Goal: Task Accomplishment & Management: Use online tool/utility

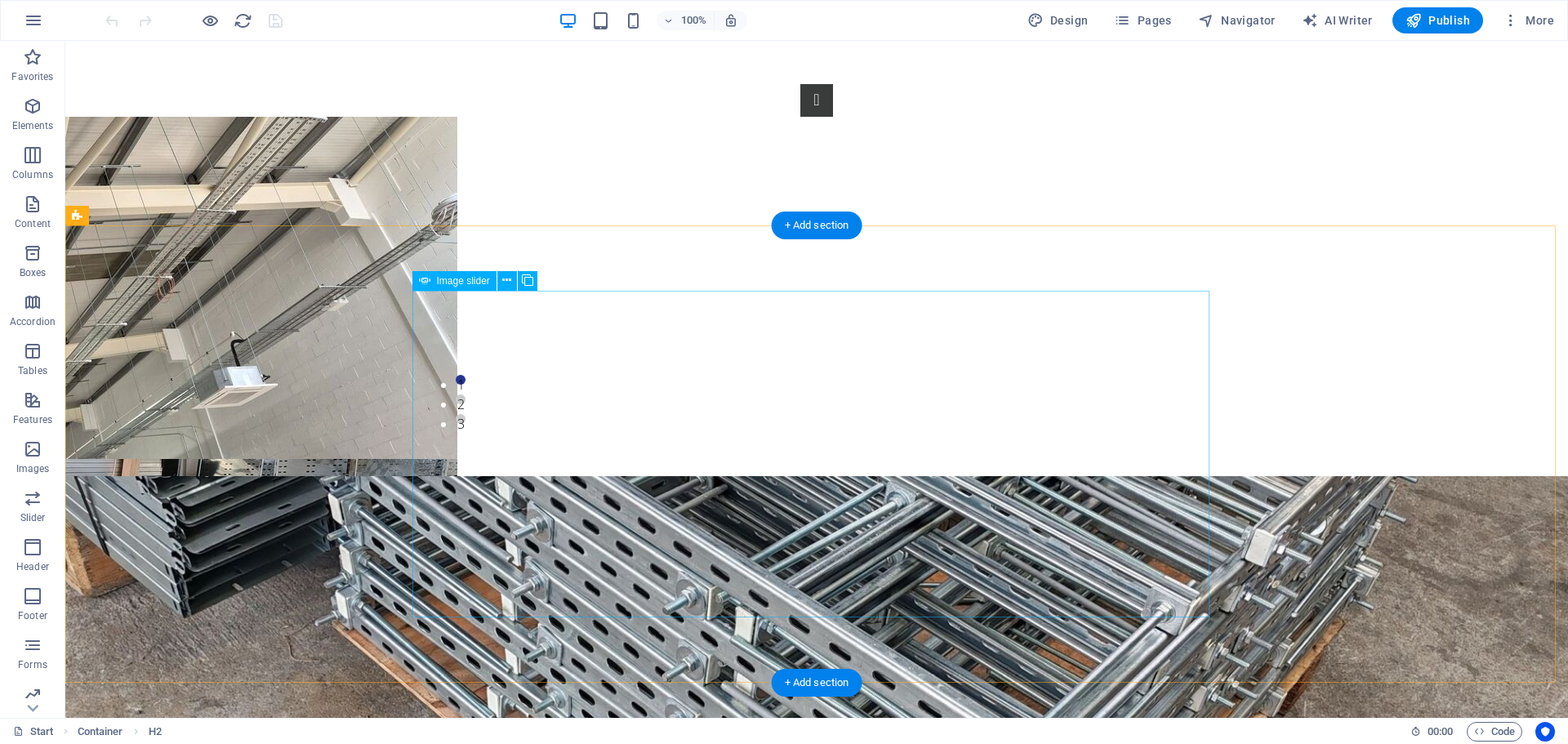
scroll to position [1403, 0]
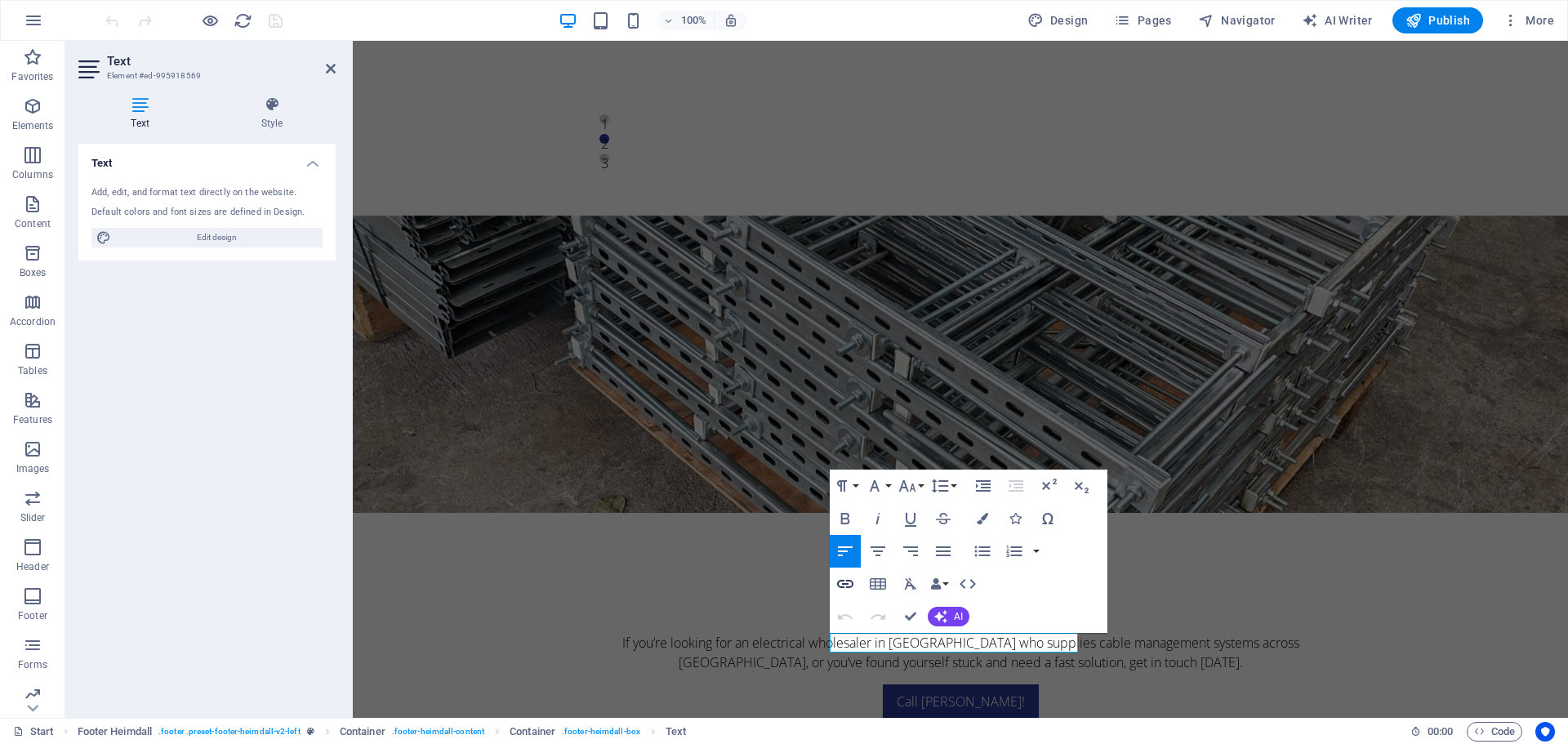
click at [843, 582] on icon "button" at bounding box center [845, 584] width 19 height 19
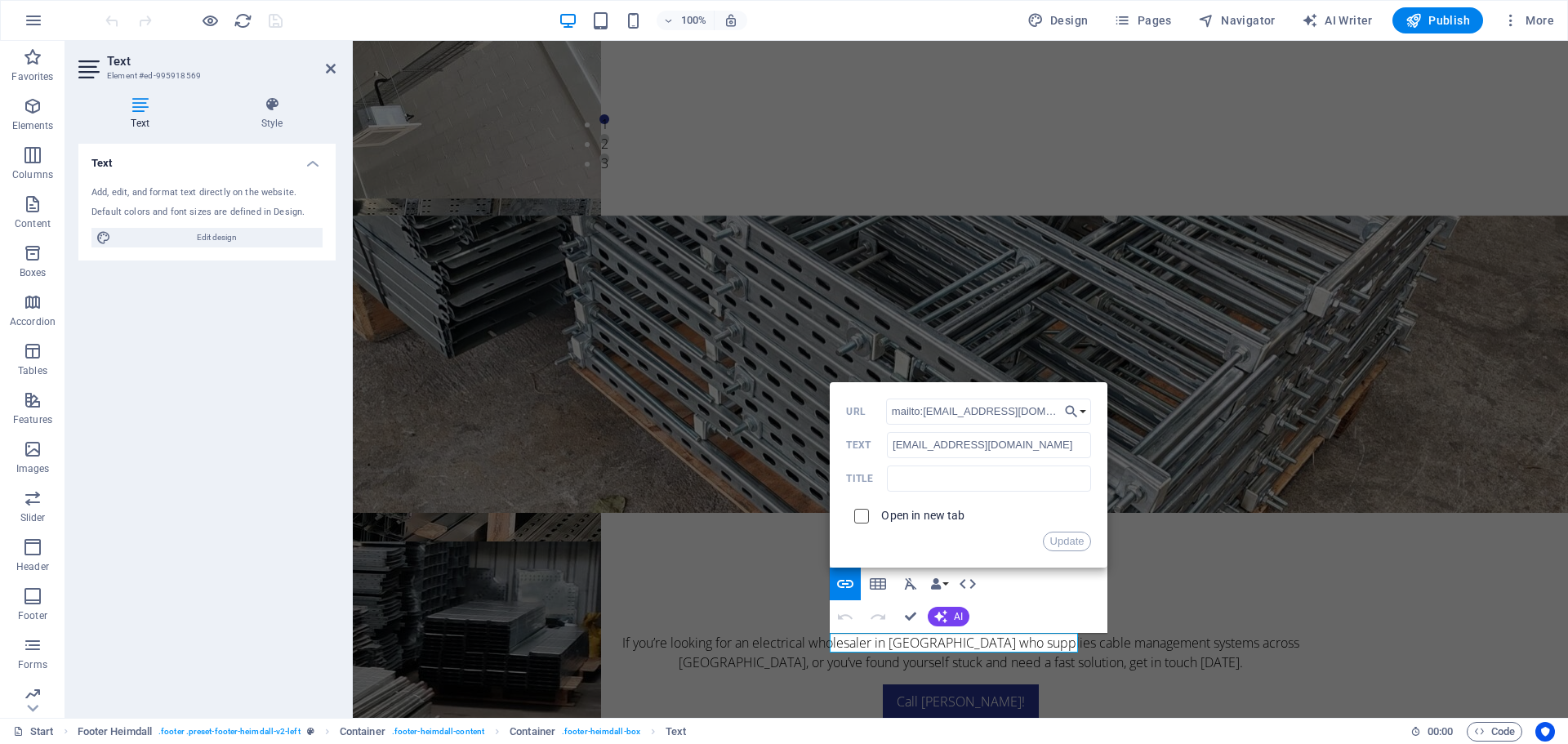
click at [863, 512] on input "checkbox" at bounding box center [859, 514] width 15 height 15
checkbox input "true"
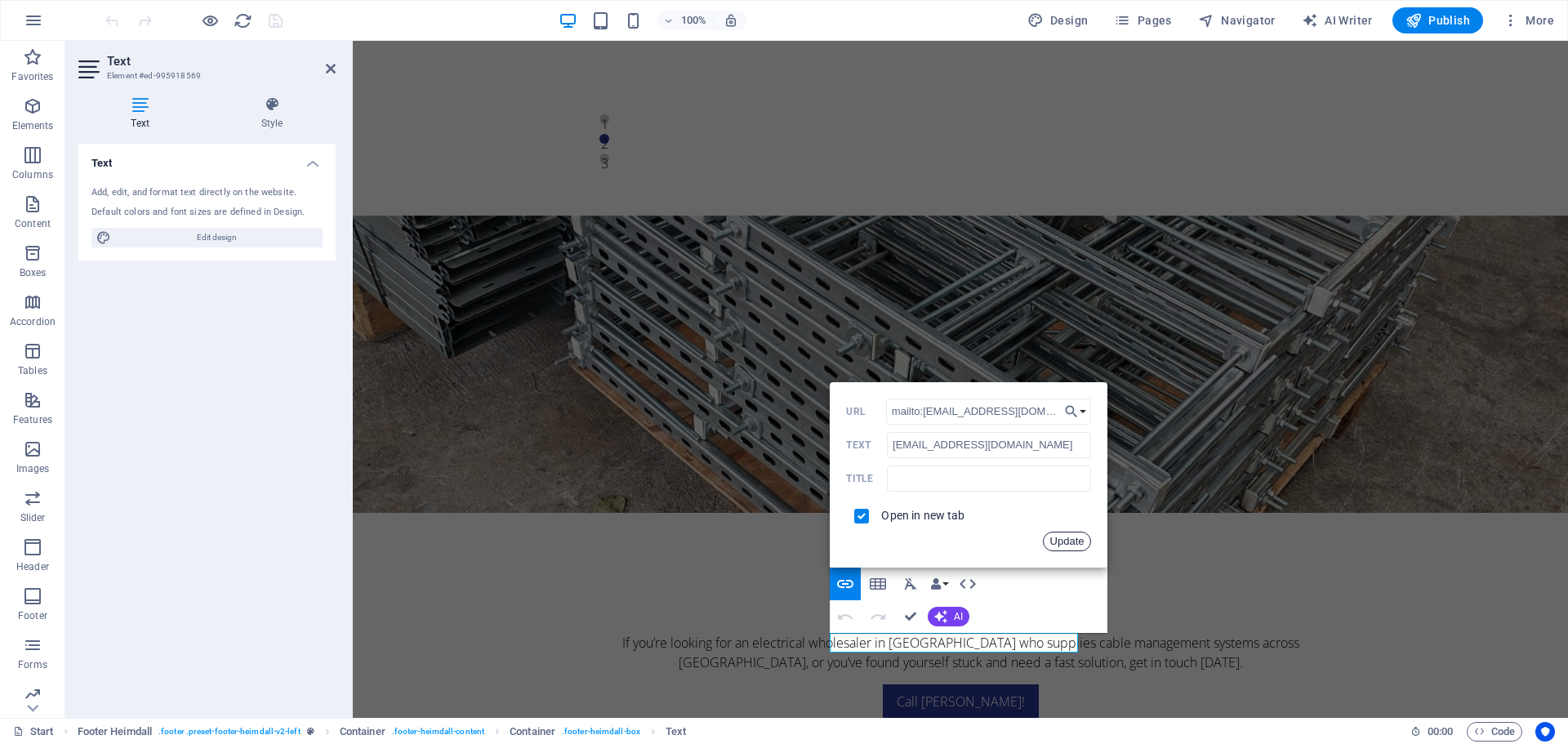
click at [1067, 536] on button "Update" at bounding box center [1068, 542] width 49 height 19
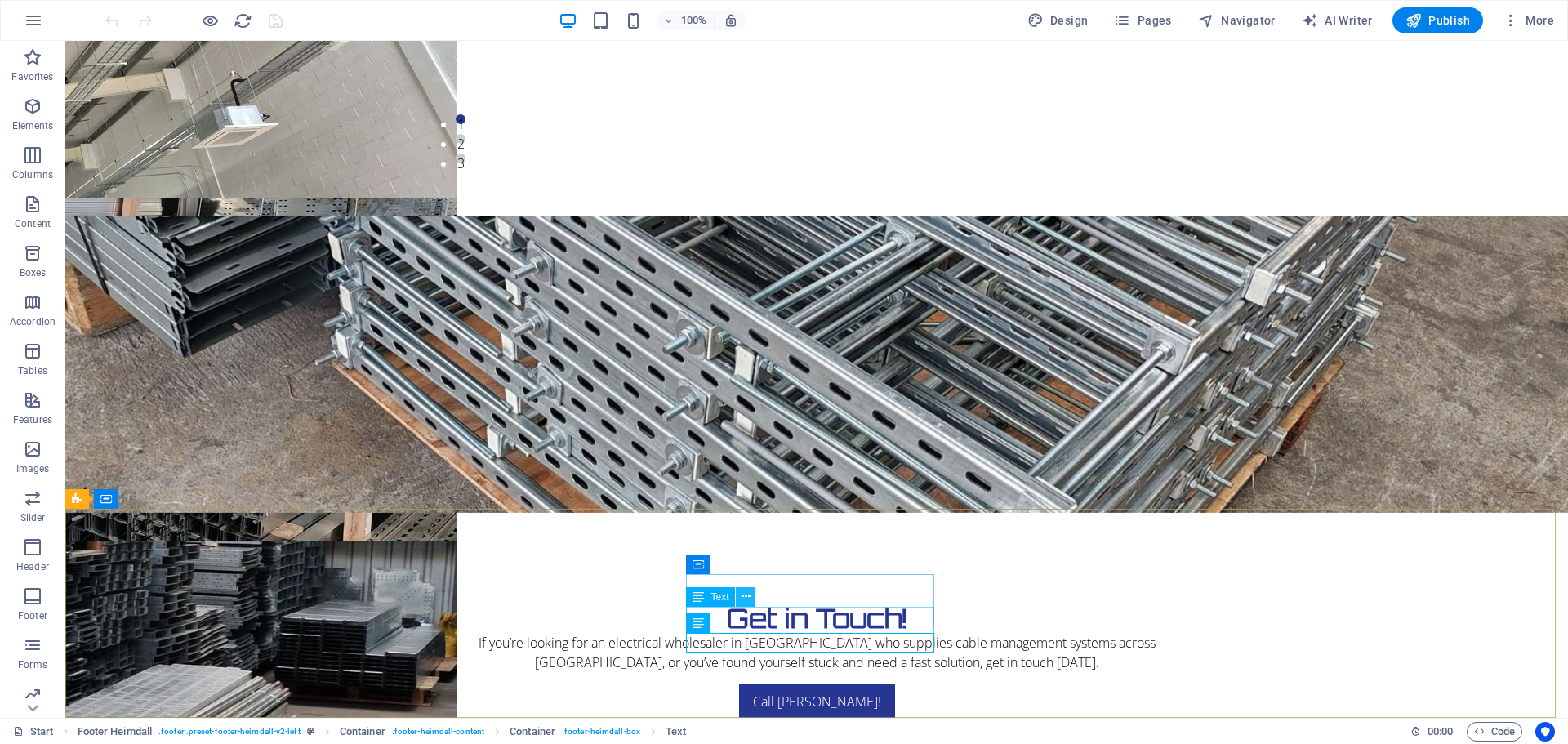
click at [747, 594] on icon at bounding box center [746, 597] width 9 height 18
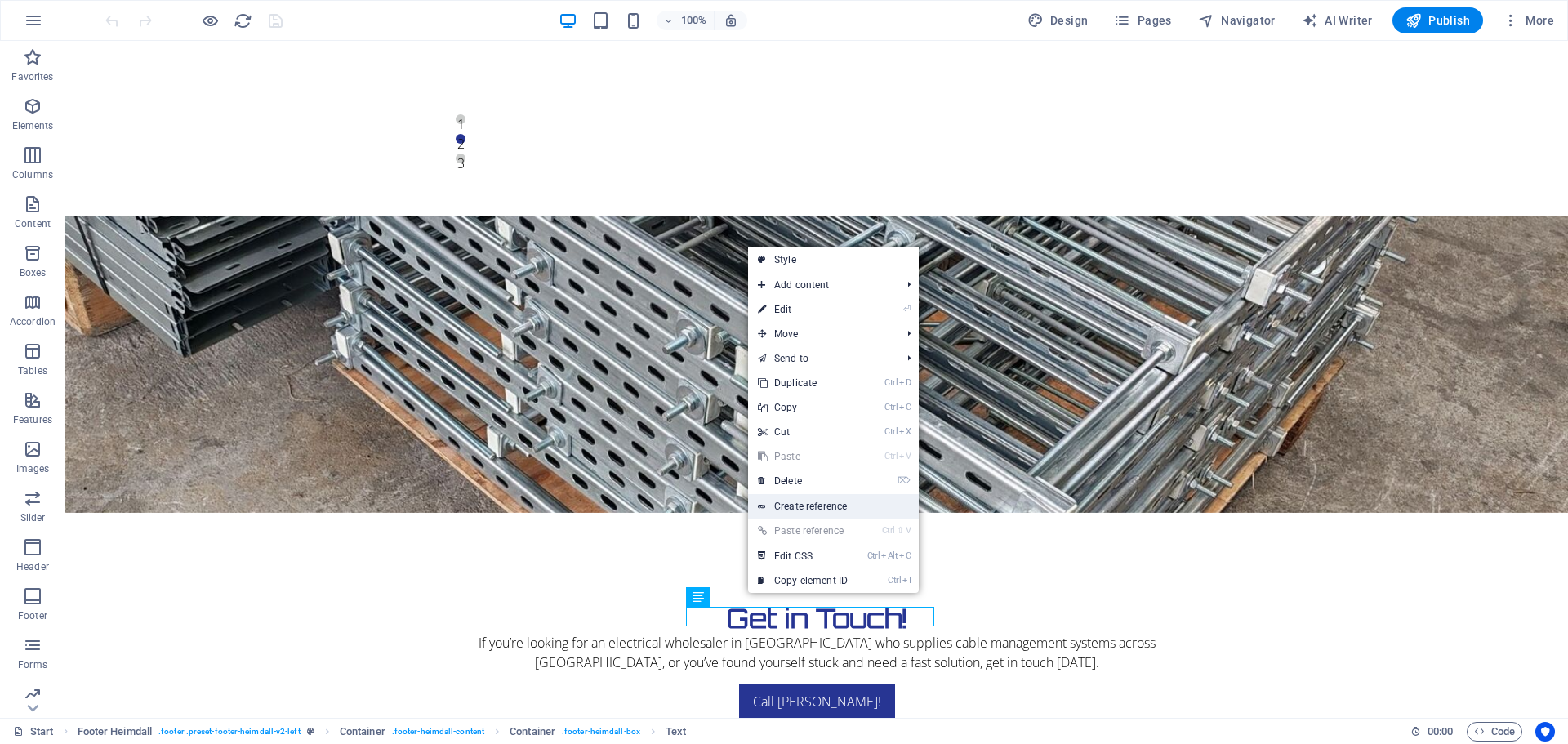
click at [833, 498] on link "Create reference" at bounding box center [834, 507] width 171 height 25
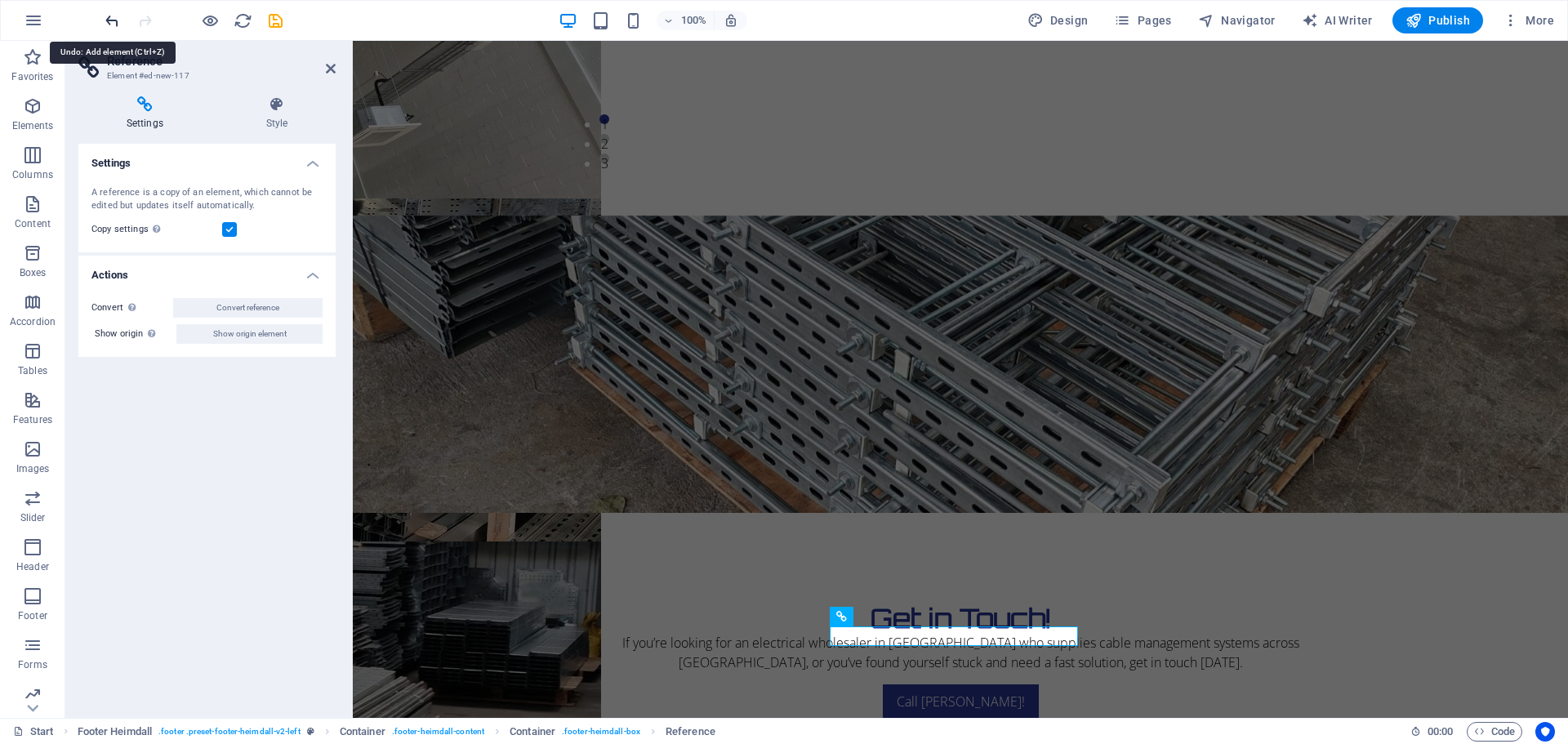
click at [107, 18] on icon "undo" at bounding box center [111, 20] width 18 height 18
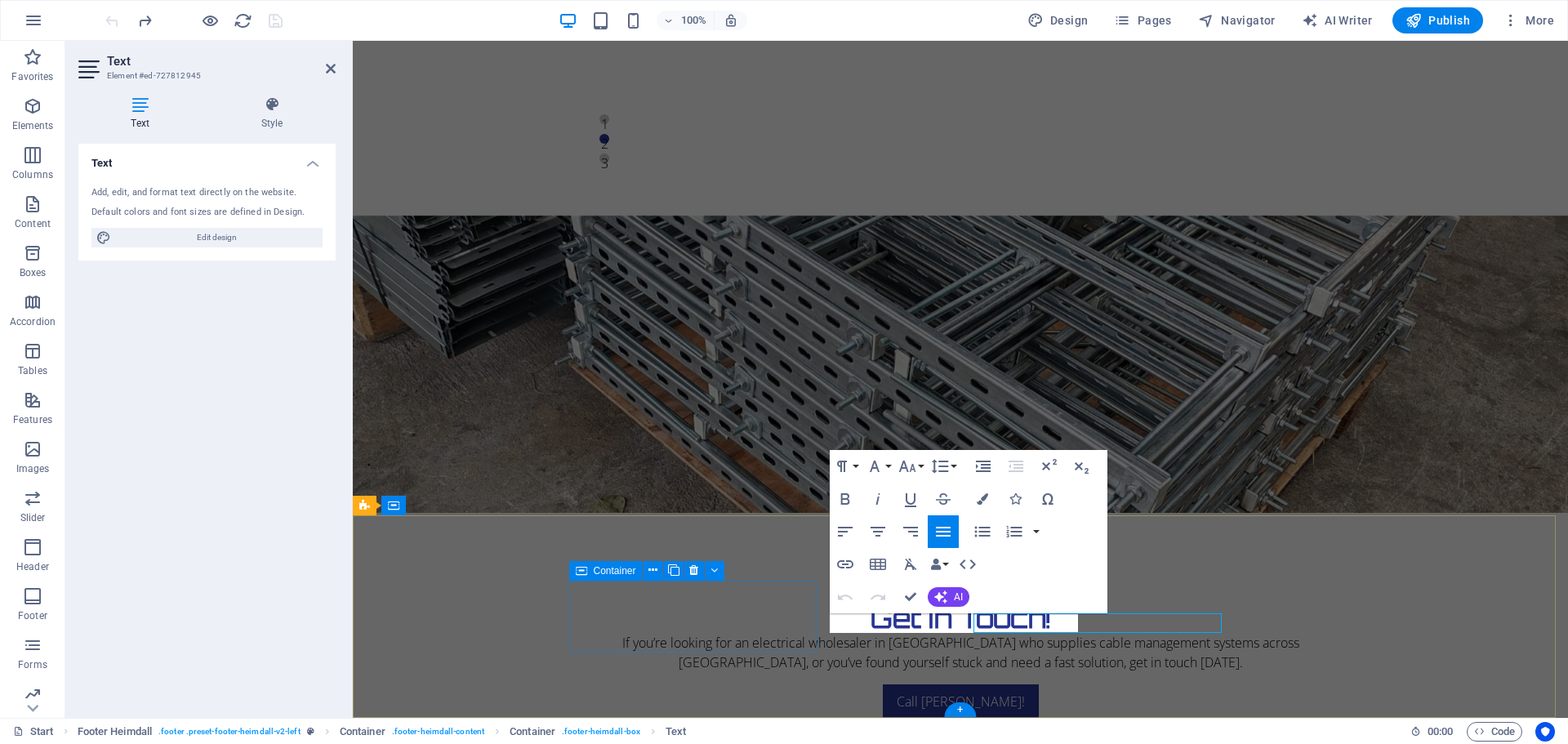
scroll to position [1397, 0]
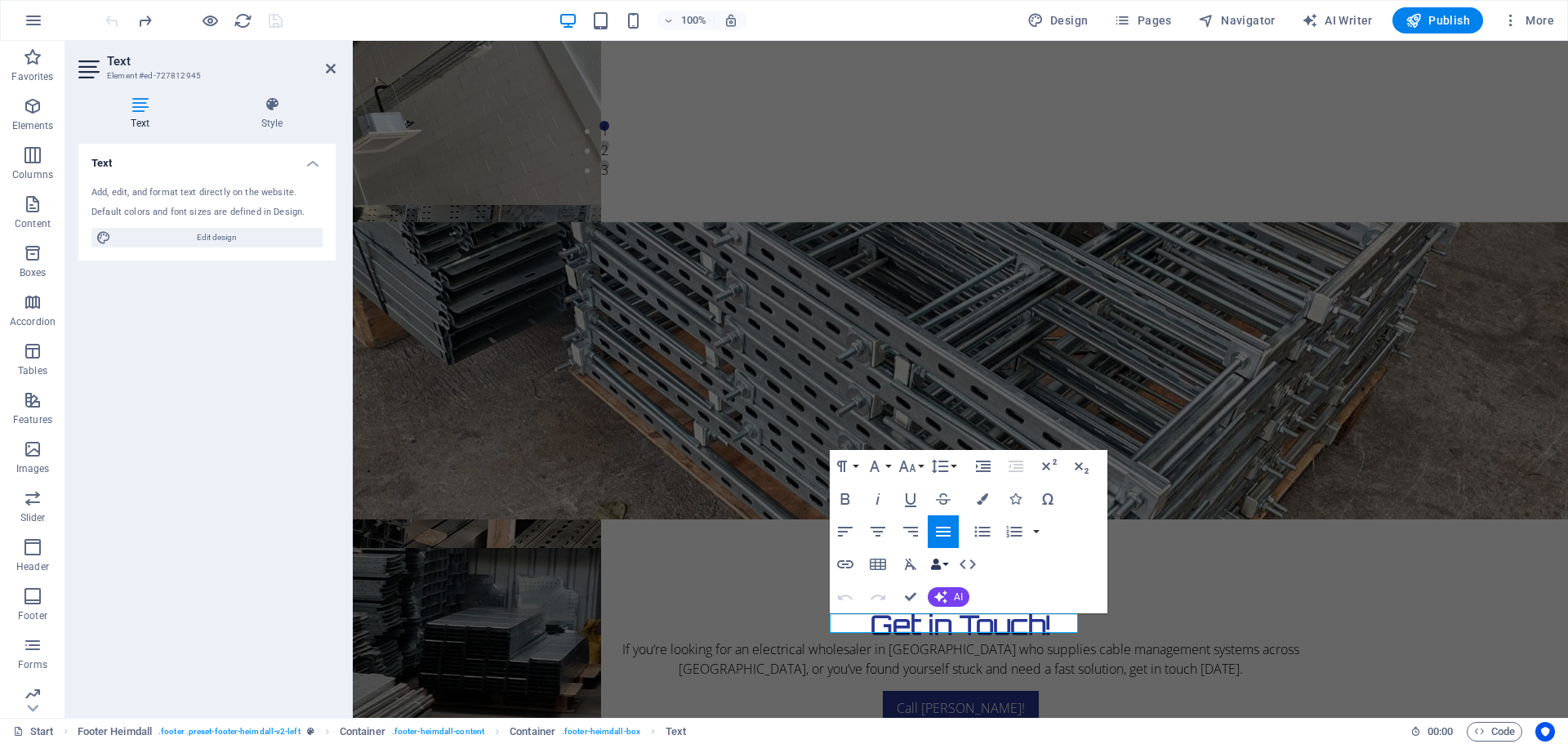
click at [947, 560] on button "Data Bindings" at bounding box center [940, 563] width 23 height 32
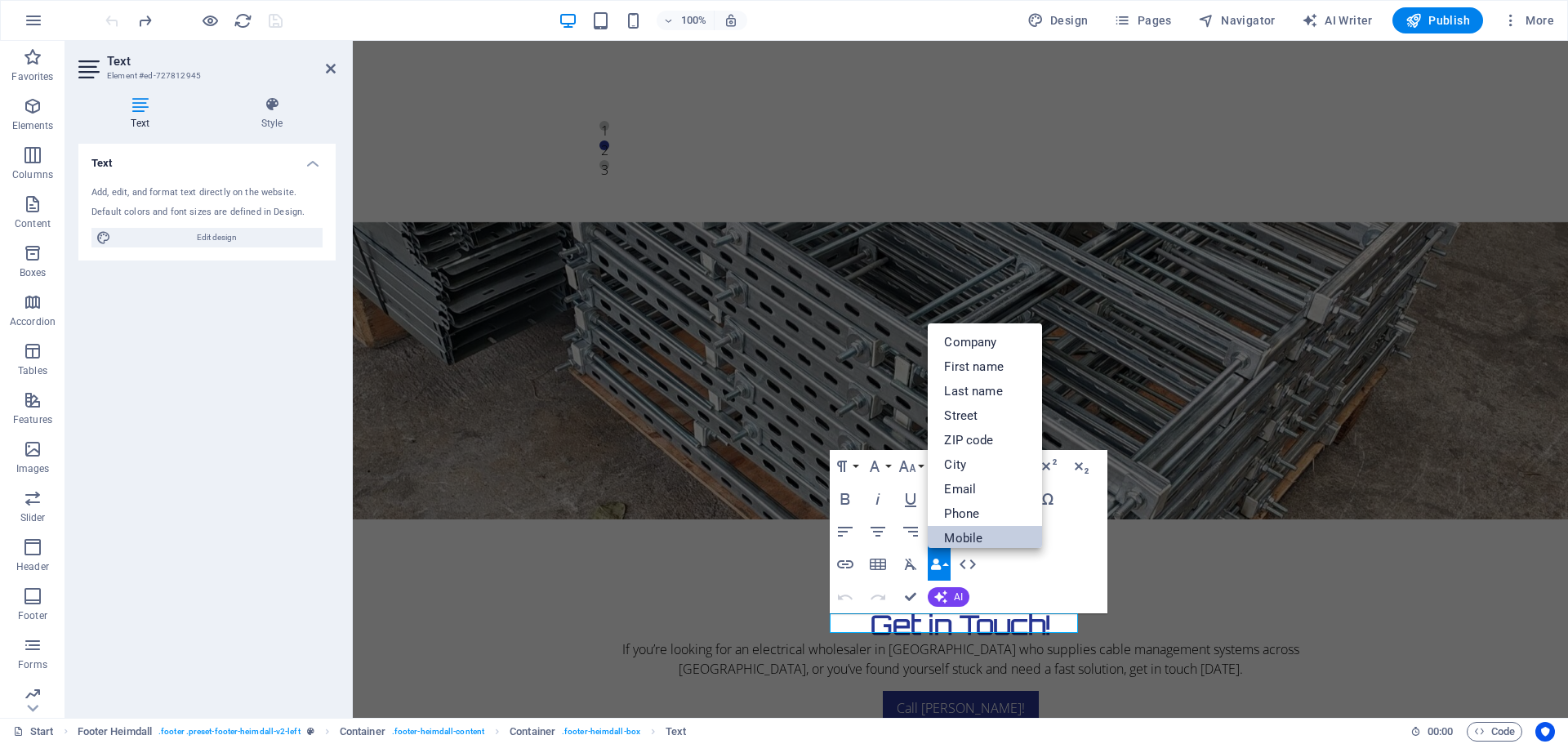
click at [961, 535] on link "Mobile" at bounding box center [985, 538] width 114 height 25
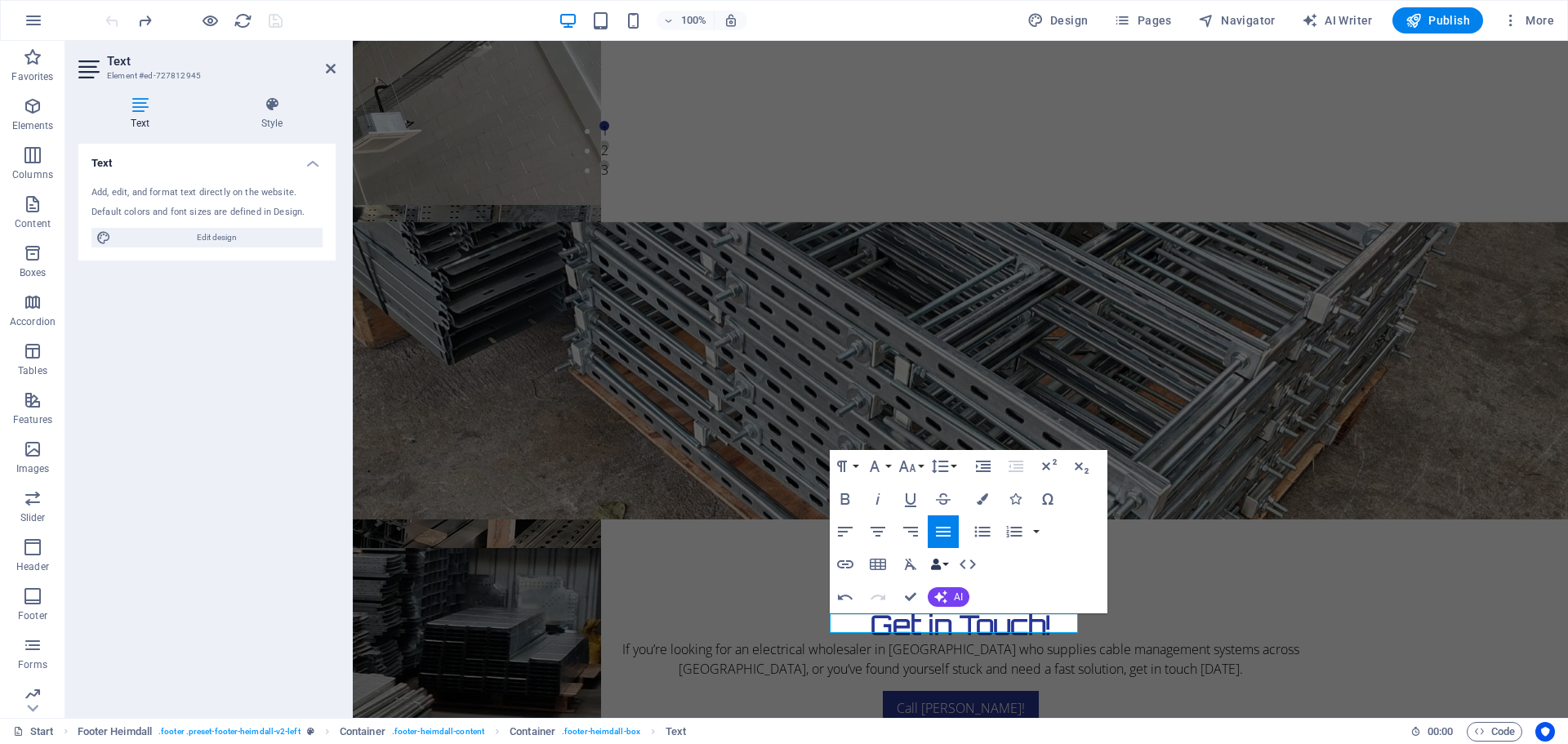
click at [949, 561] on button "Data Bindings" at bounding box center [940, 563] width 23 height 32
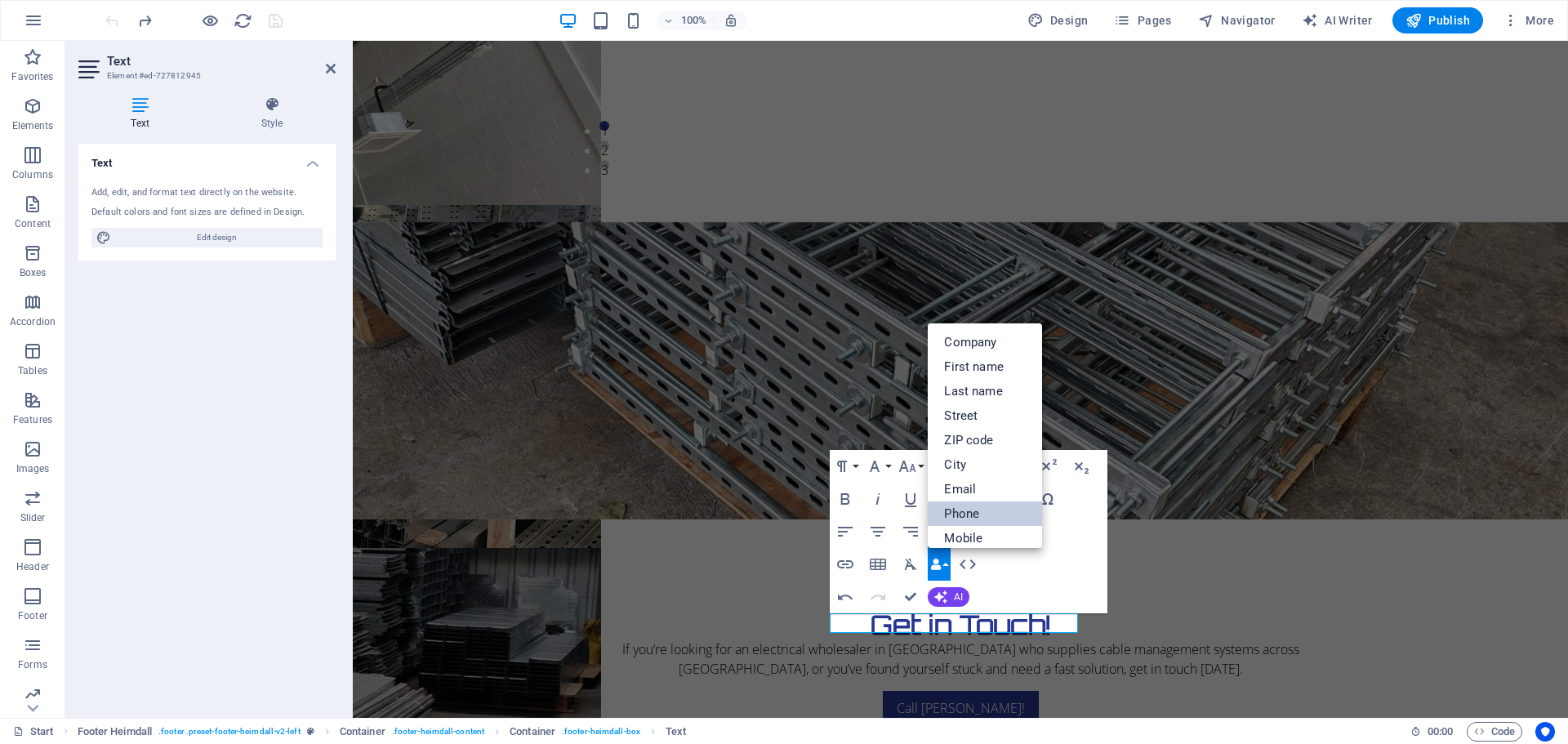
click at [958, 511] on link "Phone" at bounding box center [985, 514] width 114 height 25
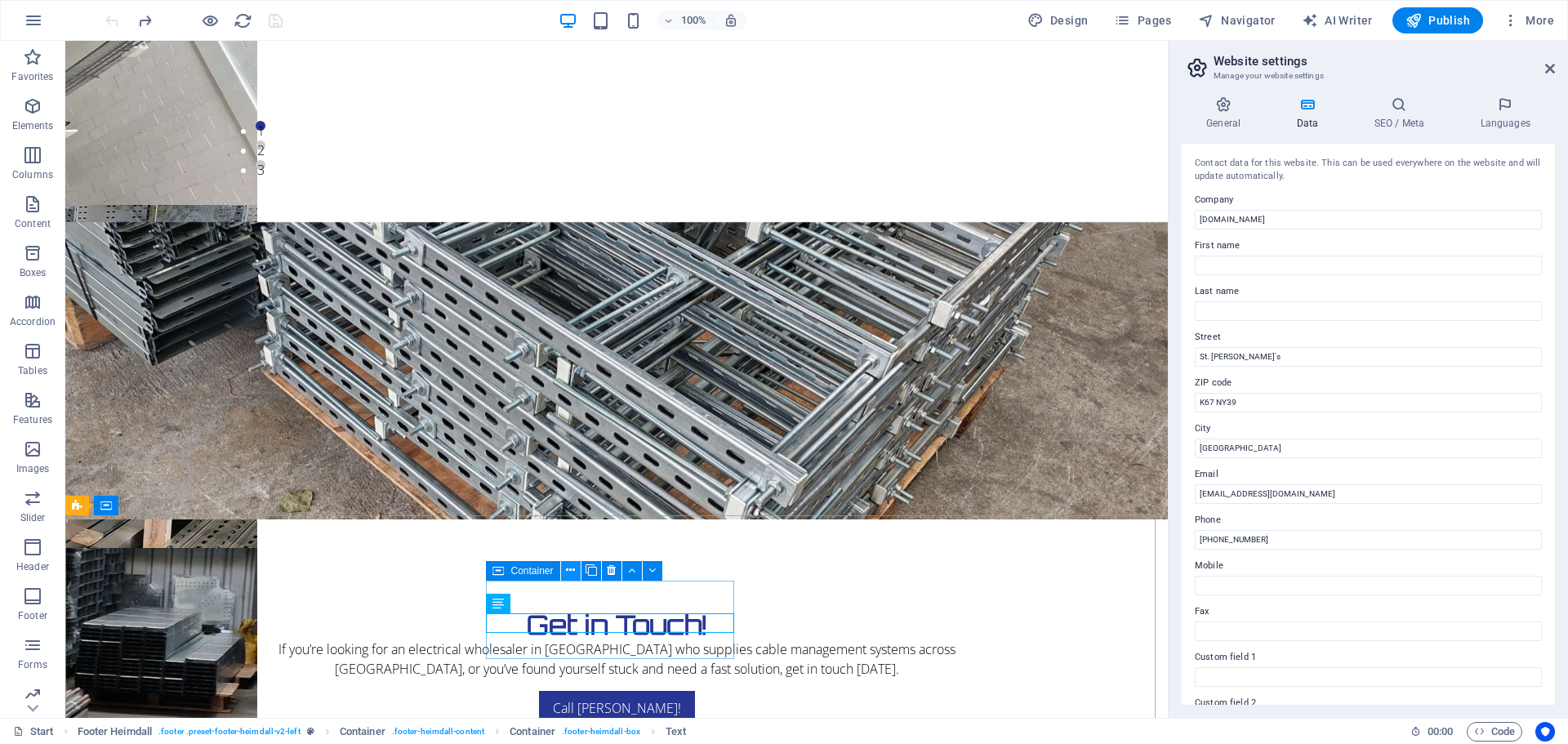
click at [570, 570] on icon at bounding box center [571, 570] width 9 height 18
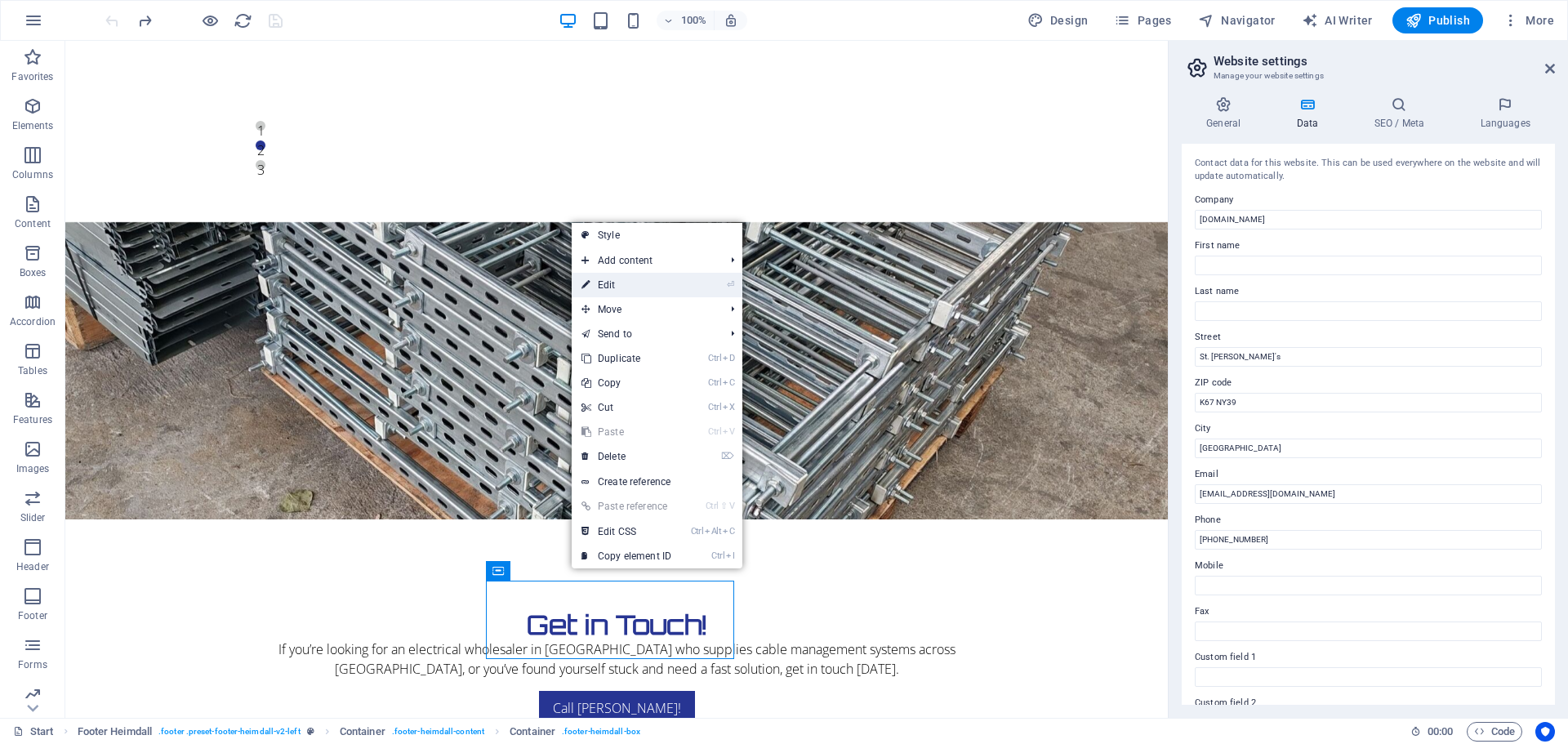
click at [616, 283] on link "⏎ Edit" at bounding box center [626, 285] width 110 height 25
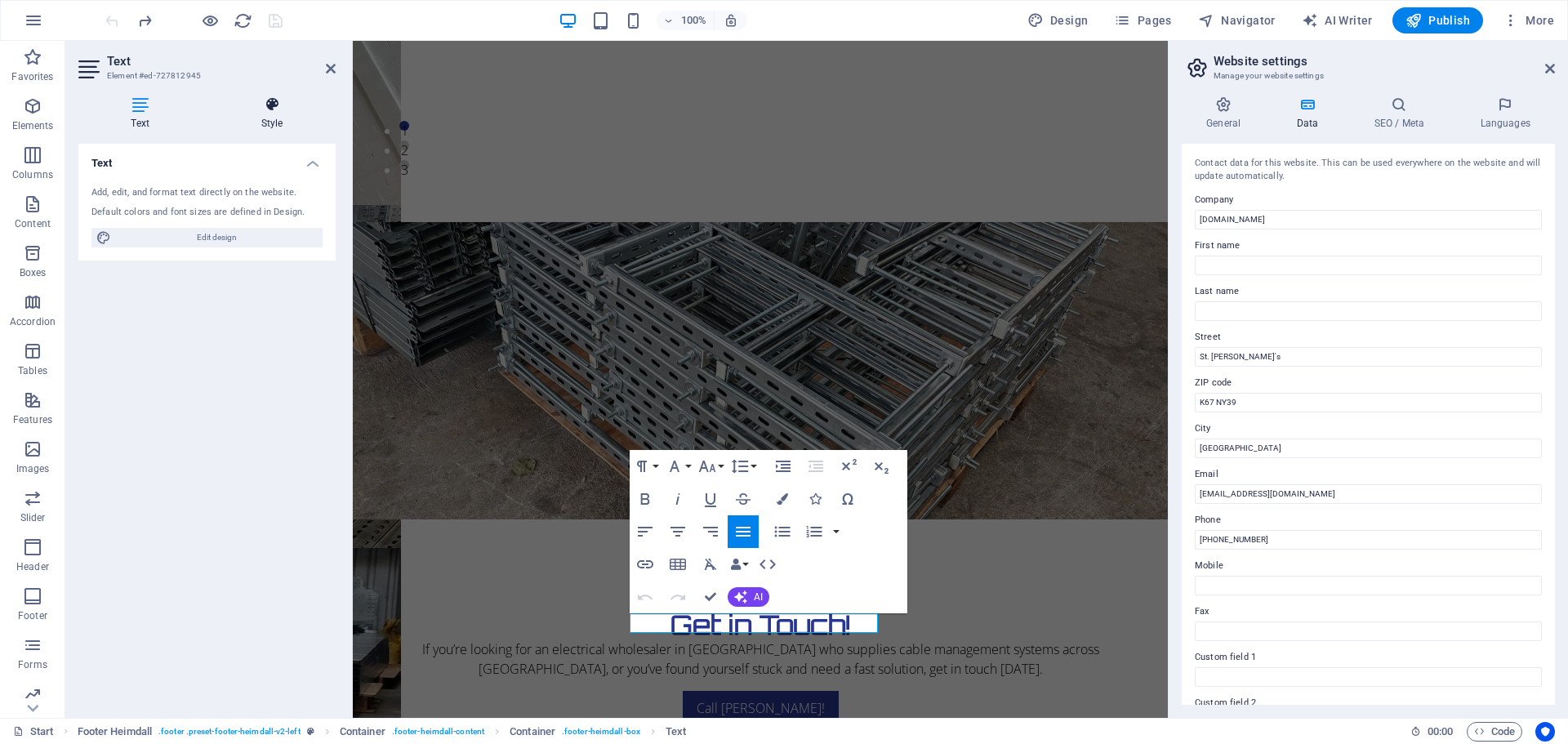
click at [277, 110] on icon at bounding box center [272, 104] width 127 height 17
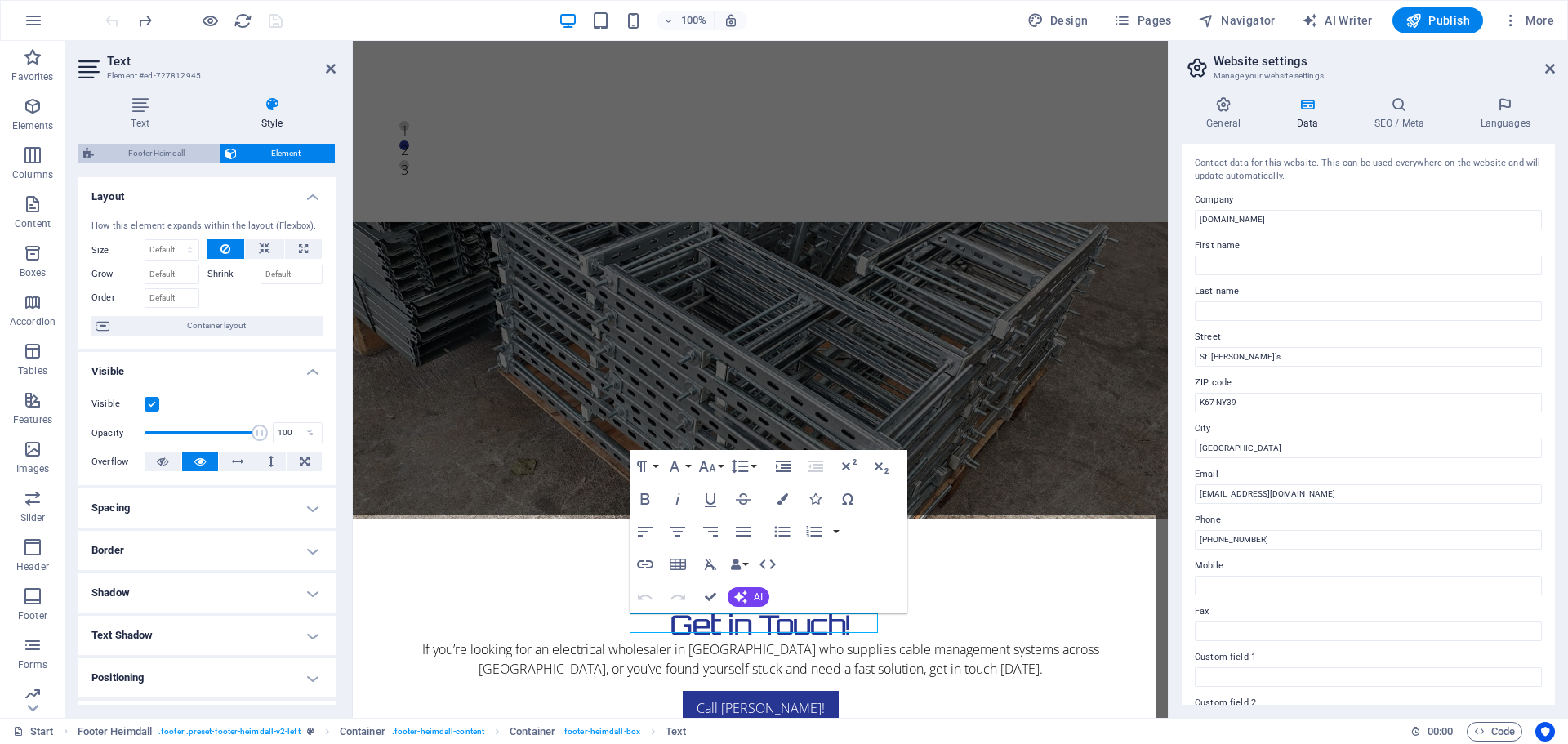
click at [175, 152] on span "Footer Heimdall" at bounding box center [157, 153] width 116 height 19
select select "rem"
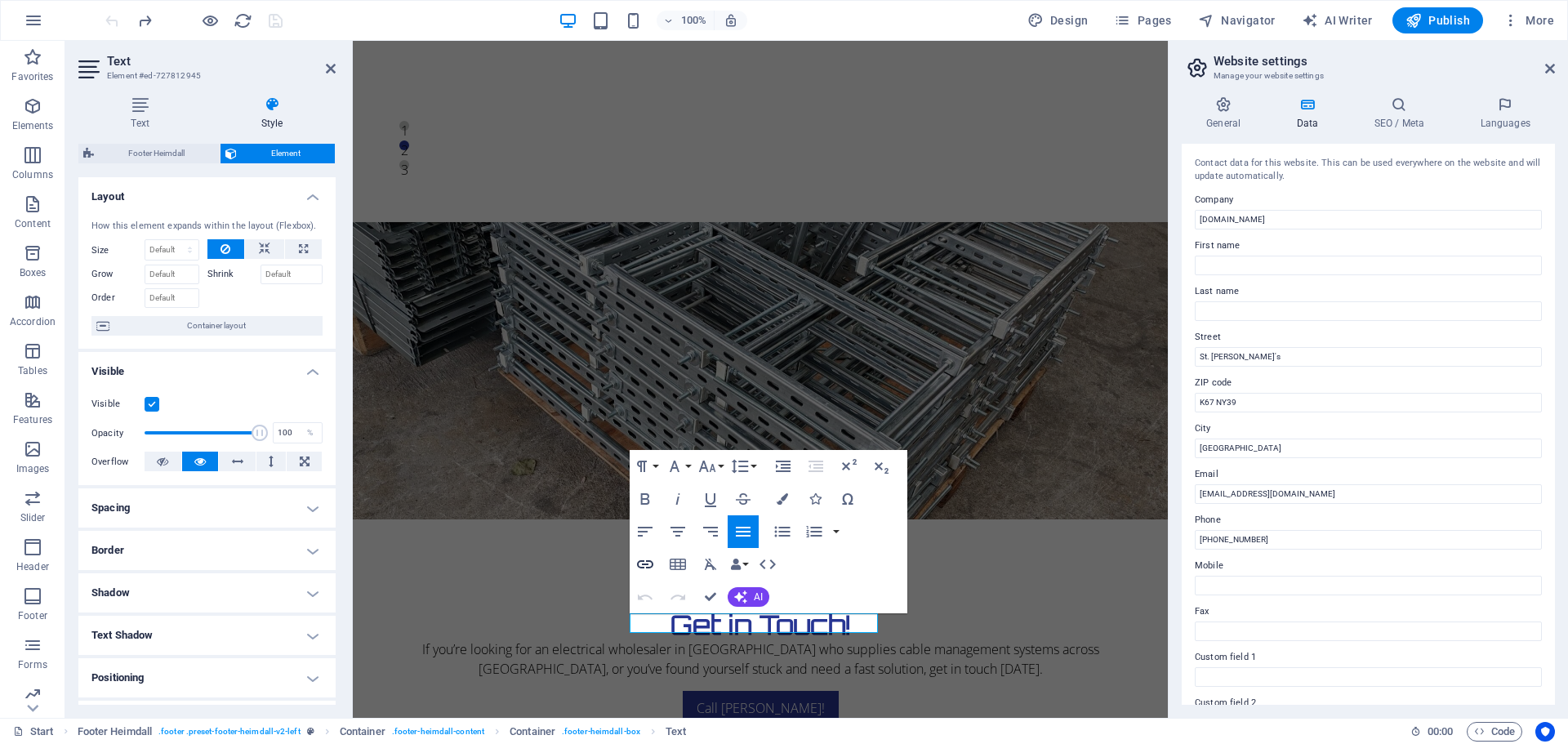
click at [648, 562] on icon "button" at bounding box center [645, 564] width 19 height 19
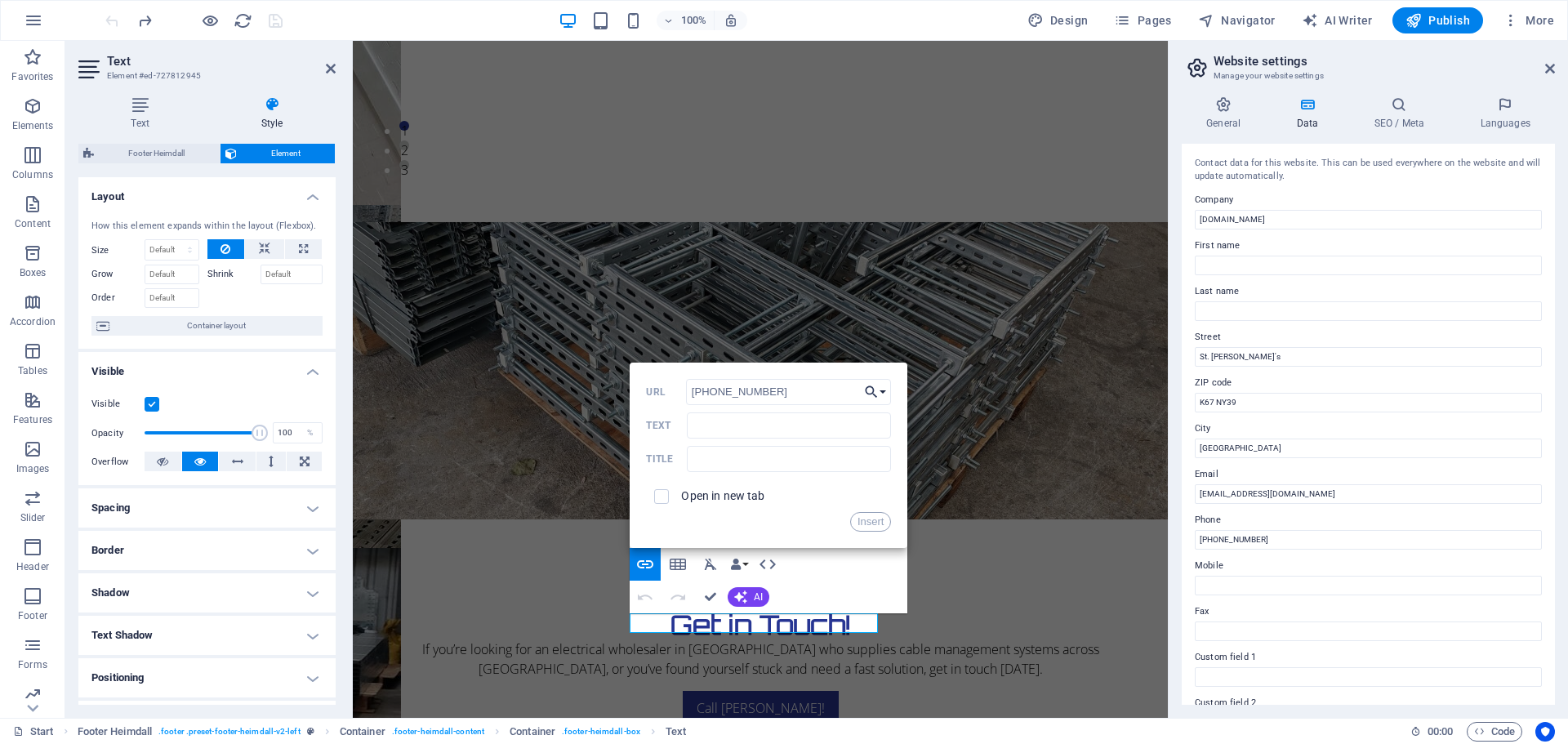
click at [883, 393] on button "Choose Link" at bounding box center [875, 392] width 31 height 26
click at [741, 418] on input "Text" at bounding box center [789, 426] width 204 height 26
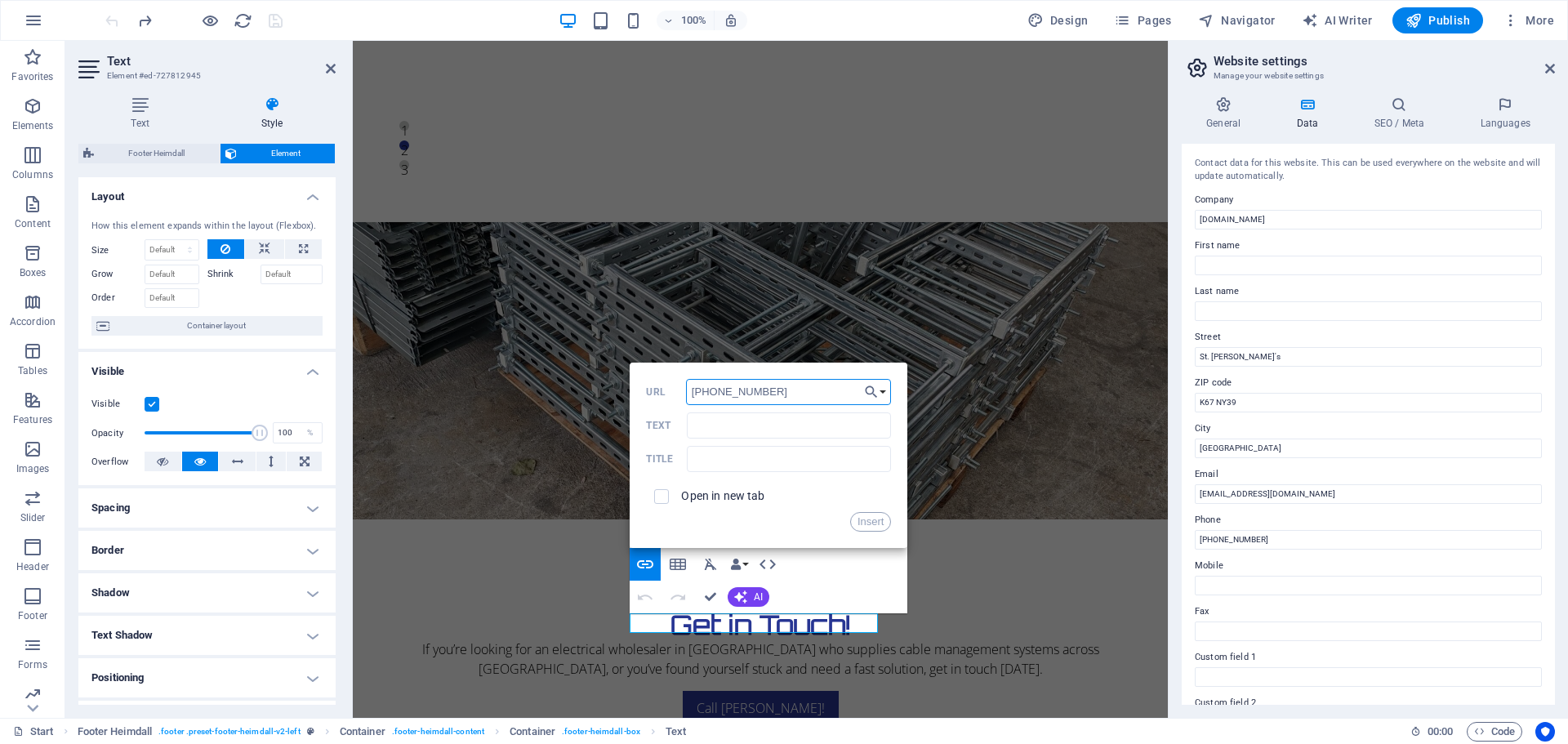
drag, startPoint x: 782, startPoint y: 396, endPoint x: 680, endPoint y: 396, distance: 102.0
click at [680, 396] on div "[PHONE_NUMBER] URL" at bounding box center [769, 392] width 245 height 27
paste input "tel:[PHONE_NUMBER]"
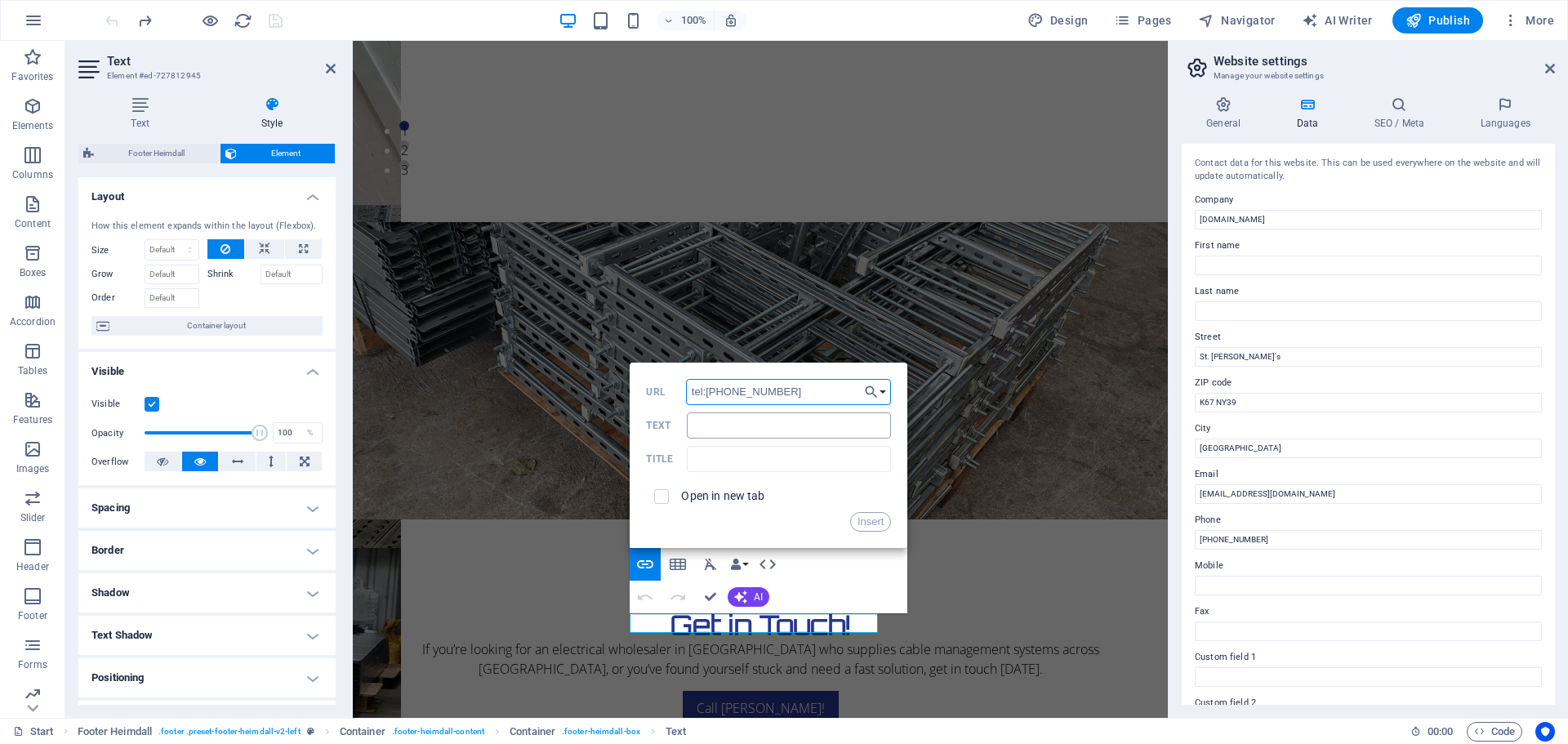
type input "tel:[PHONE_NUMBER]"
click at [706, 425] on input "Text" at bounding box center [789, 426] width 204 height 26
type input "[PHONE_NUMBER]"
click at [786, 391] on input "tel:[PHONE_NUMBER]" at bounding box center [789, 392] width 206 height 26
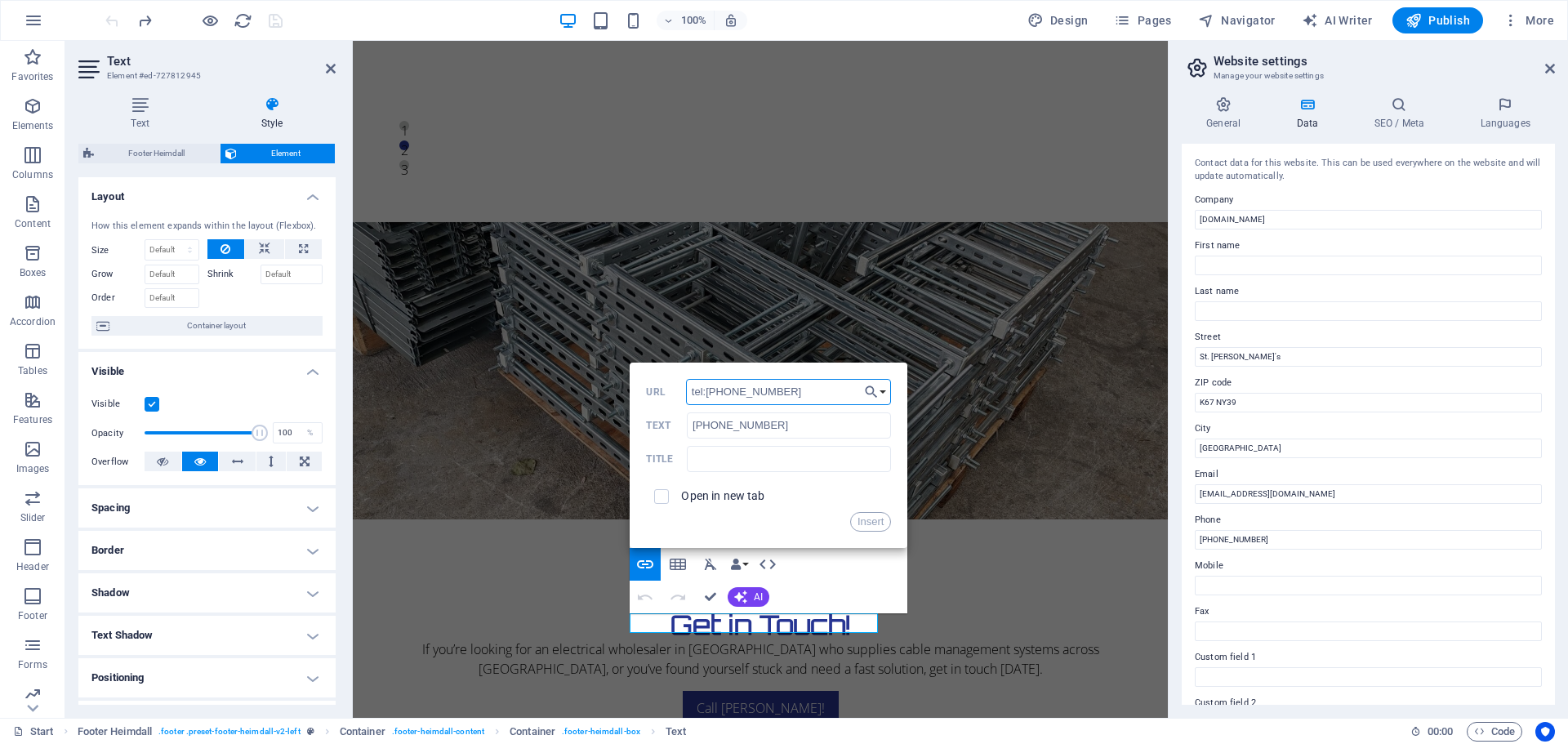
type input "tel:[PHONE_NUMBER]"
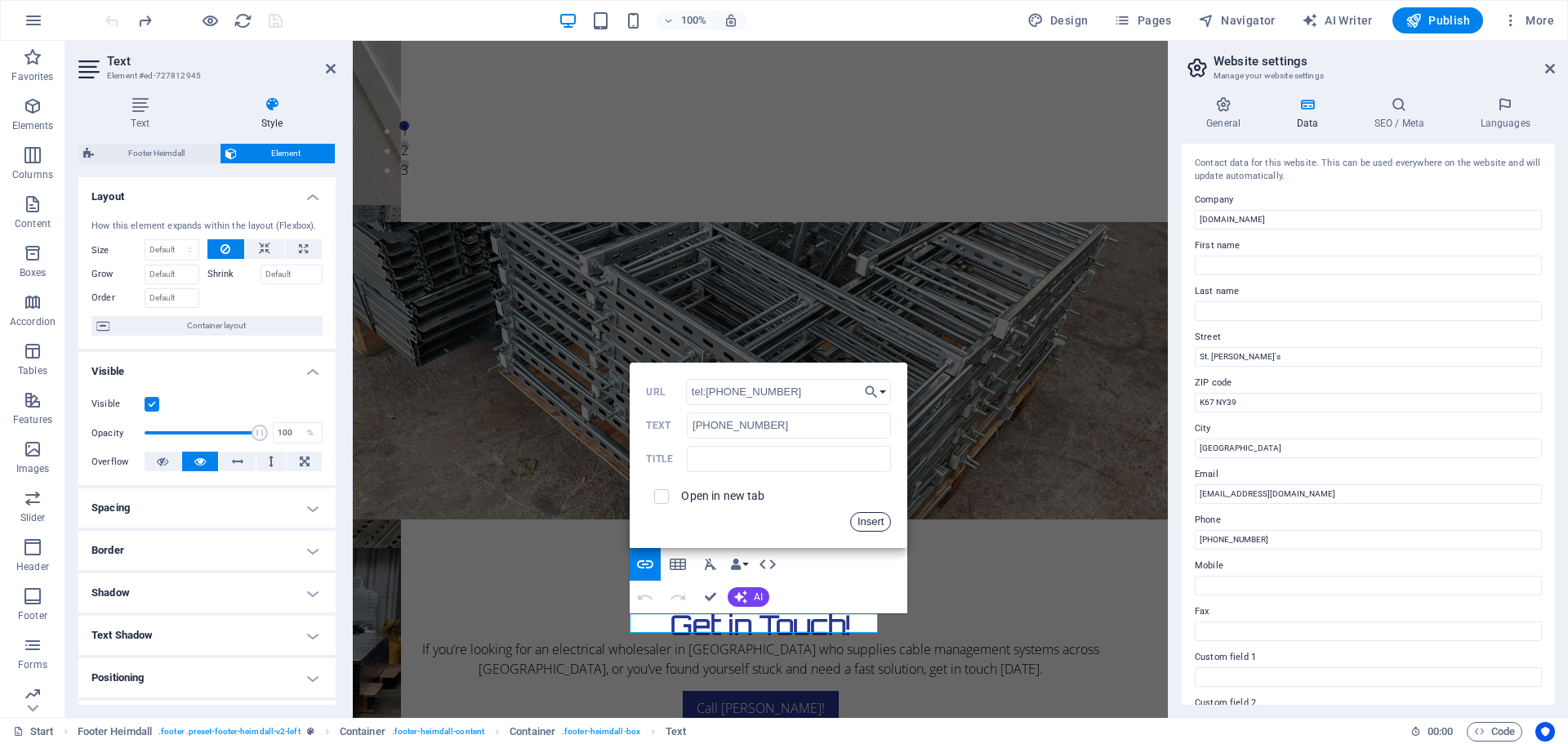
click at [861, 517] on button "Insert" at bounding box center [871, 521] width 42 height 19
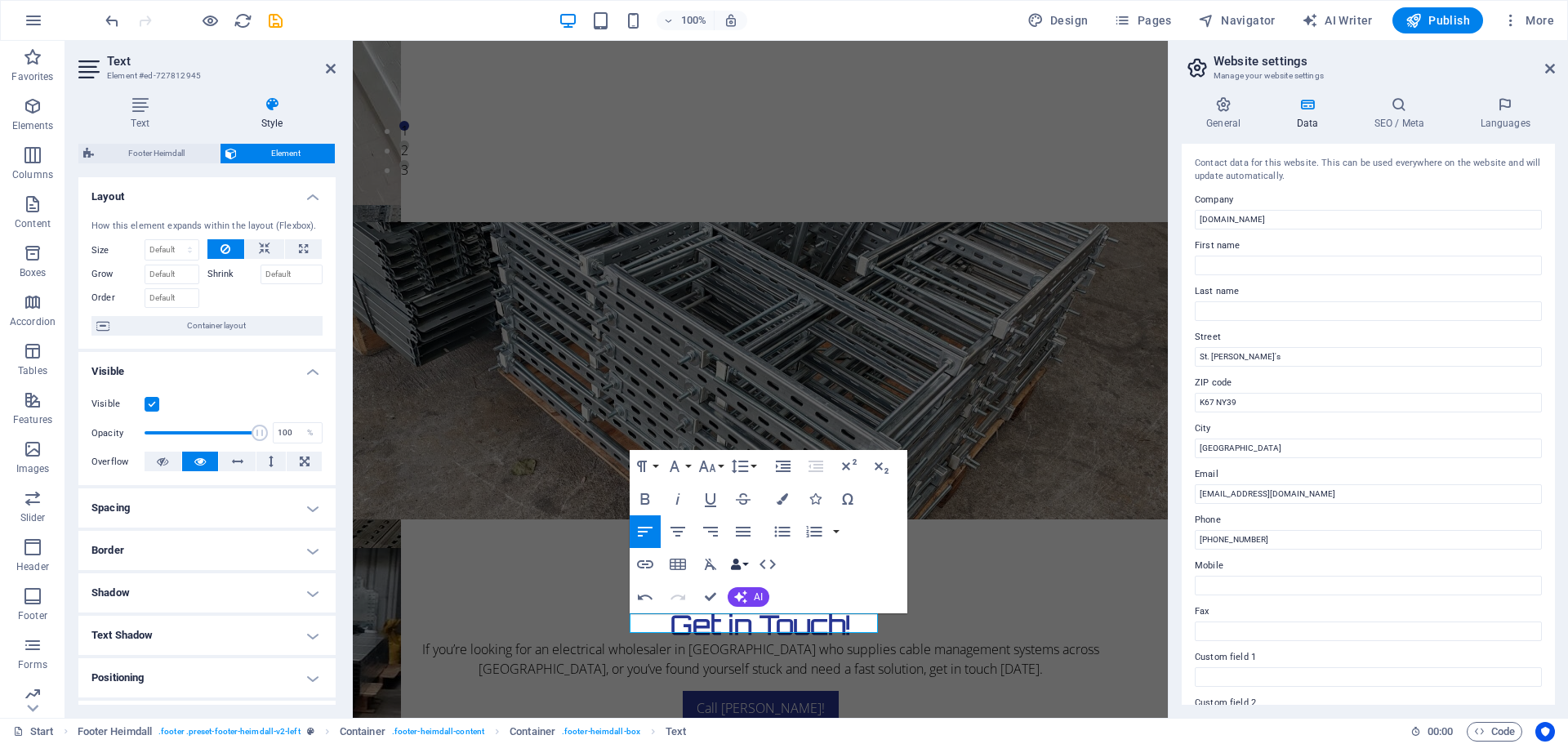
click at [741, 563] on icon "button" at bounding box center [735, 563] width 11 height 11
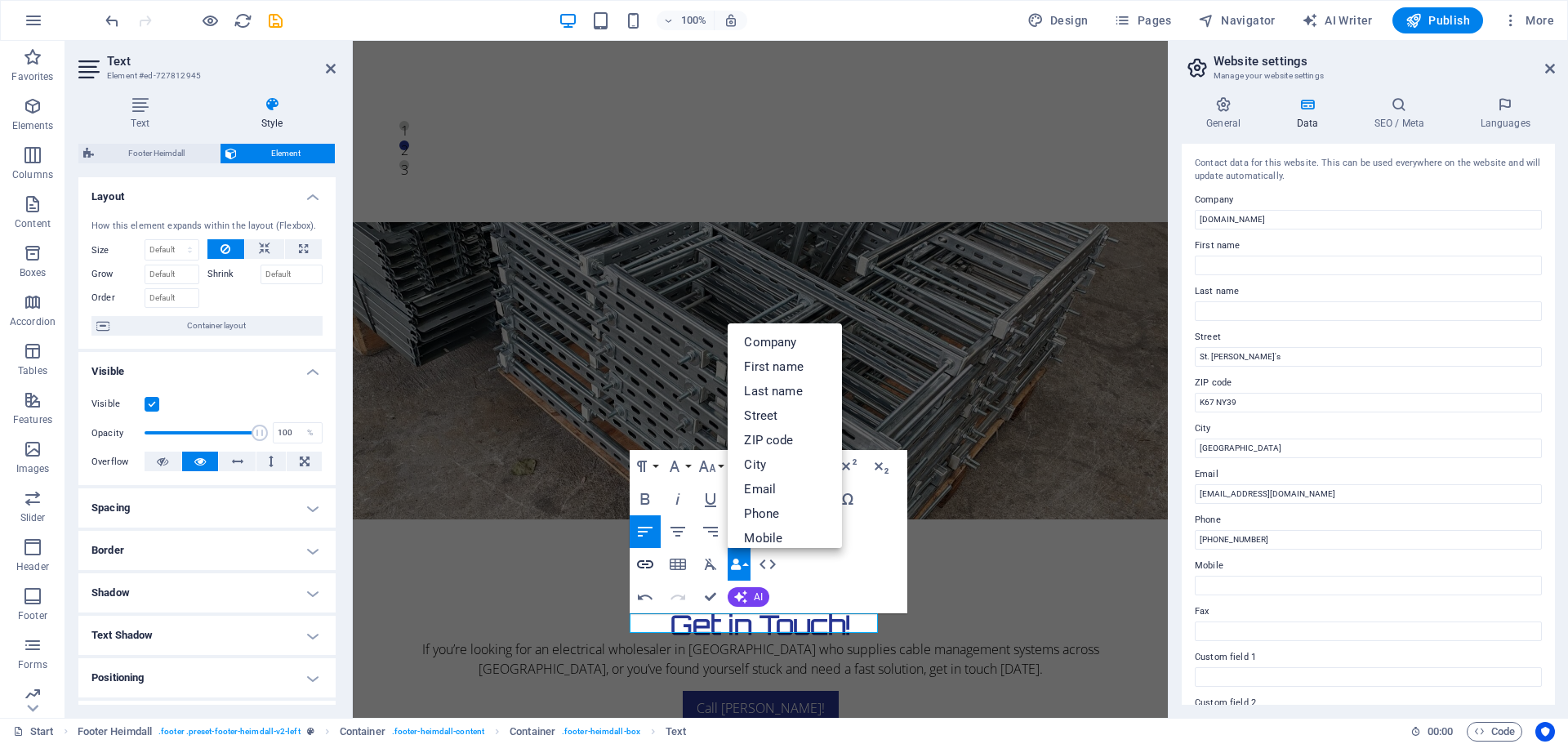
click at [649, 558] on icon "button" at bounding box center [645, 564] width 19 height 19
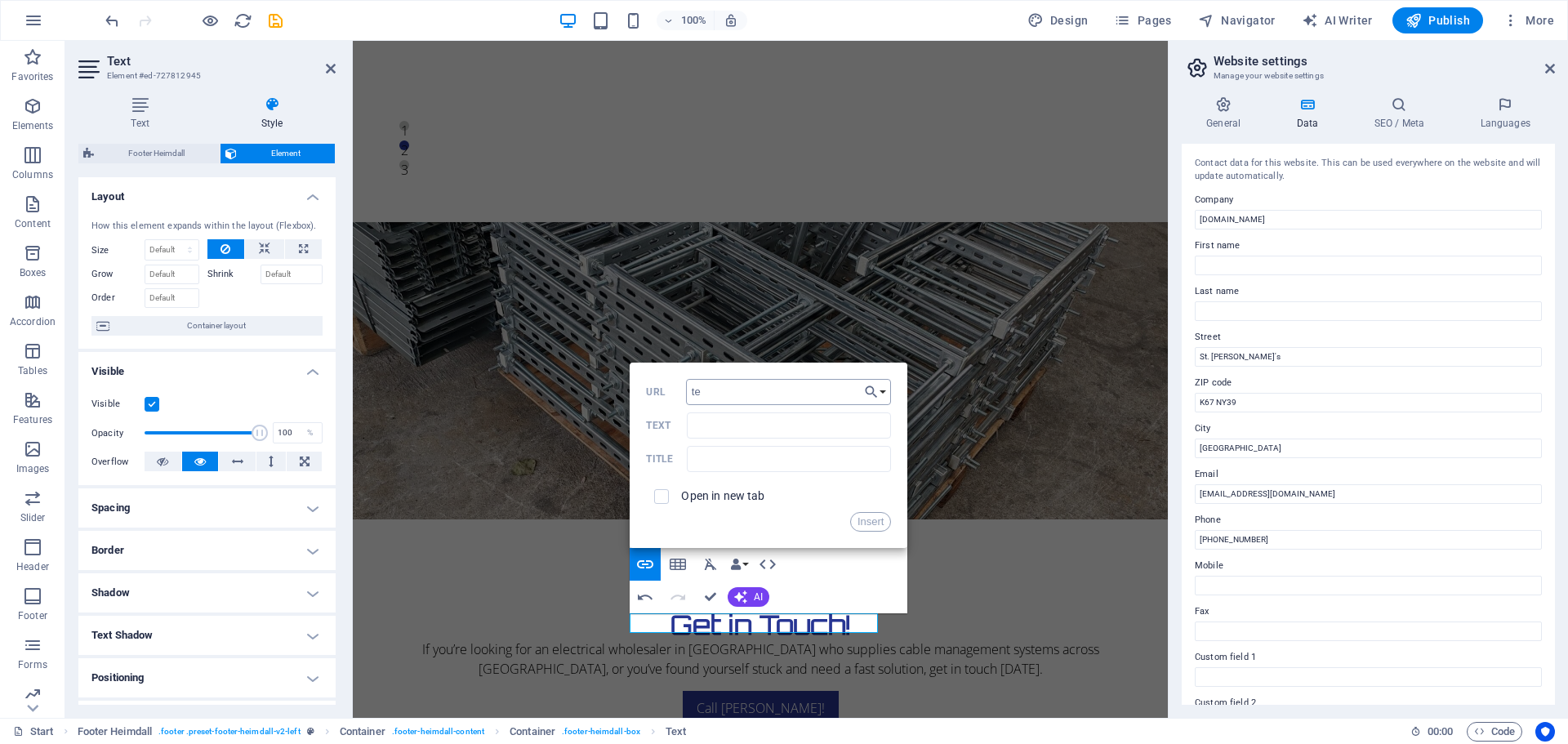
type input "tel:[PHONE_NUMBER]"
click at [755, 423] on input "Text" at bounding box center [789, 426] width 204 height 26
type input "[PHONE_NUMBER]"
click at [873, 518] on button "Insert" at bounding box center [871, 521] width 42 height 19
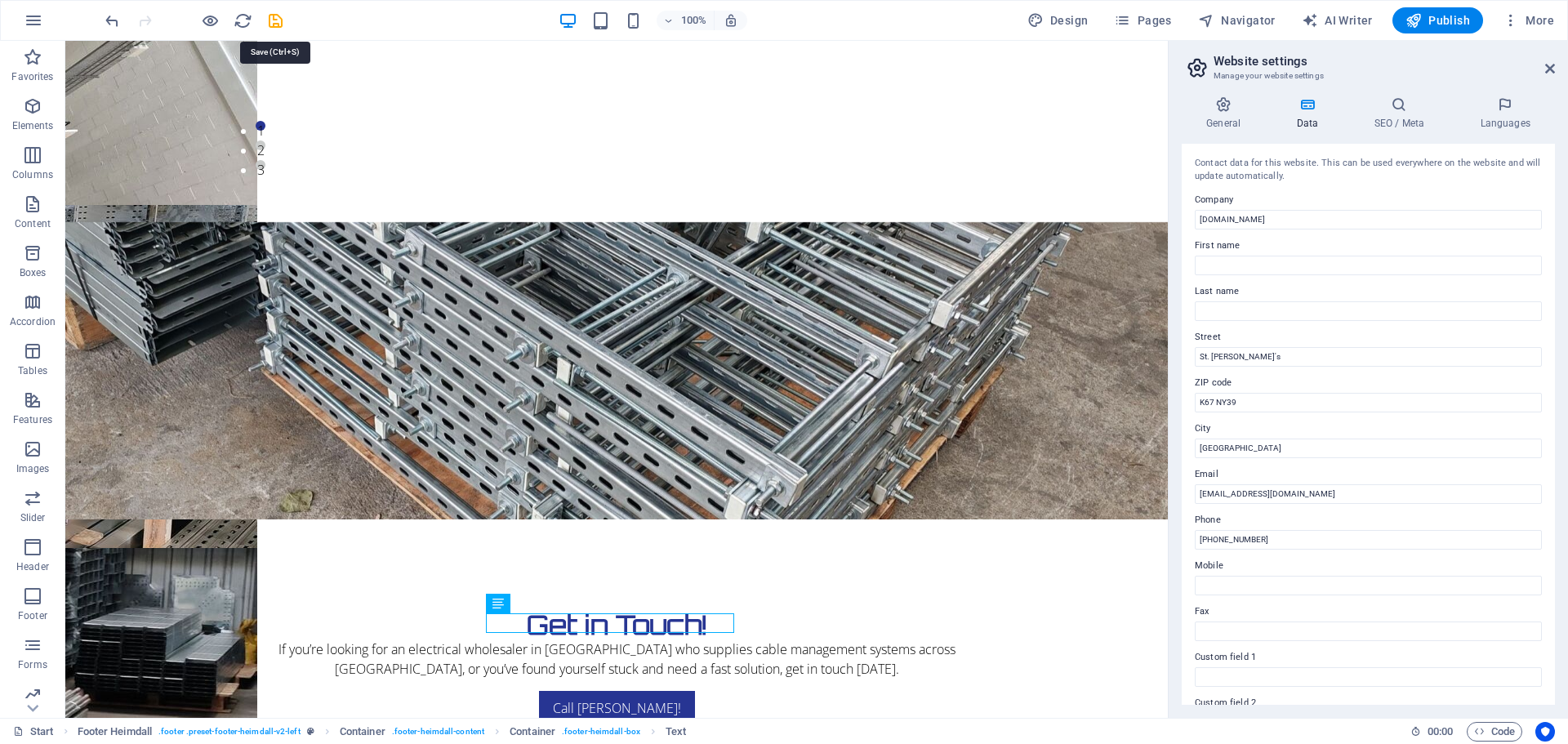
click at [278, 18] on icon "save" at bounding box center [275, 20] width 18 height 18
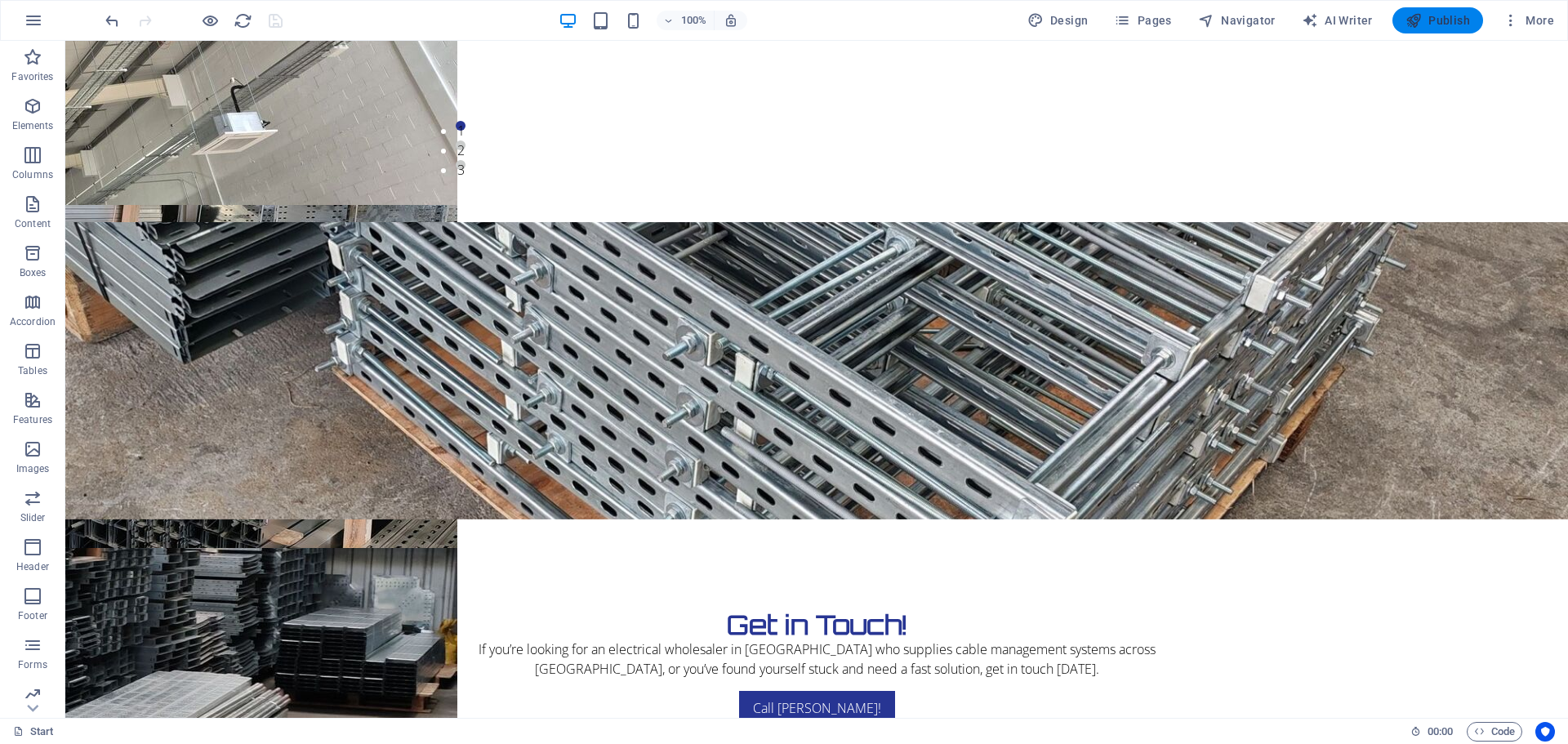
click at [1418, 18] on icon "button" at bounding box center [1414, 20] width 17 height 17
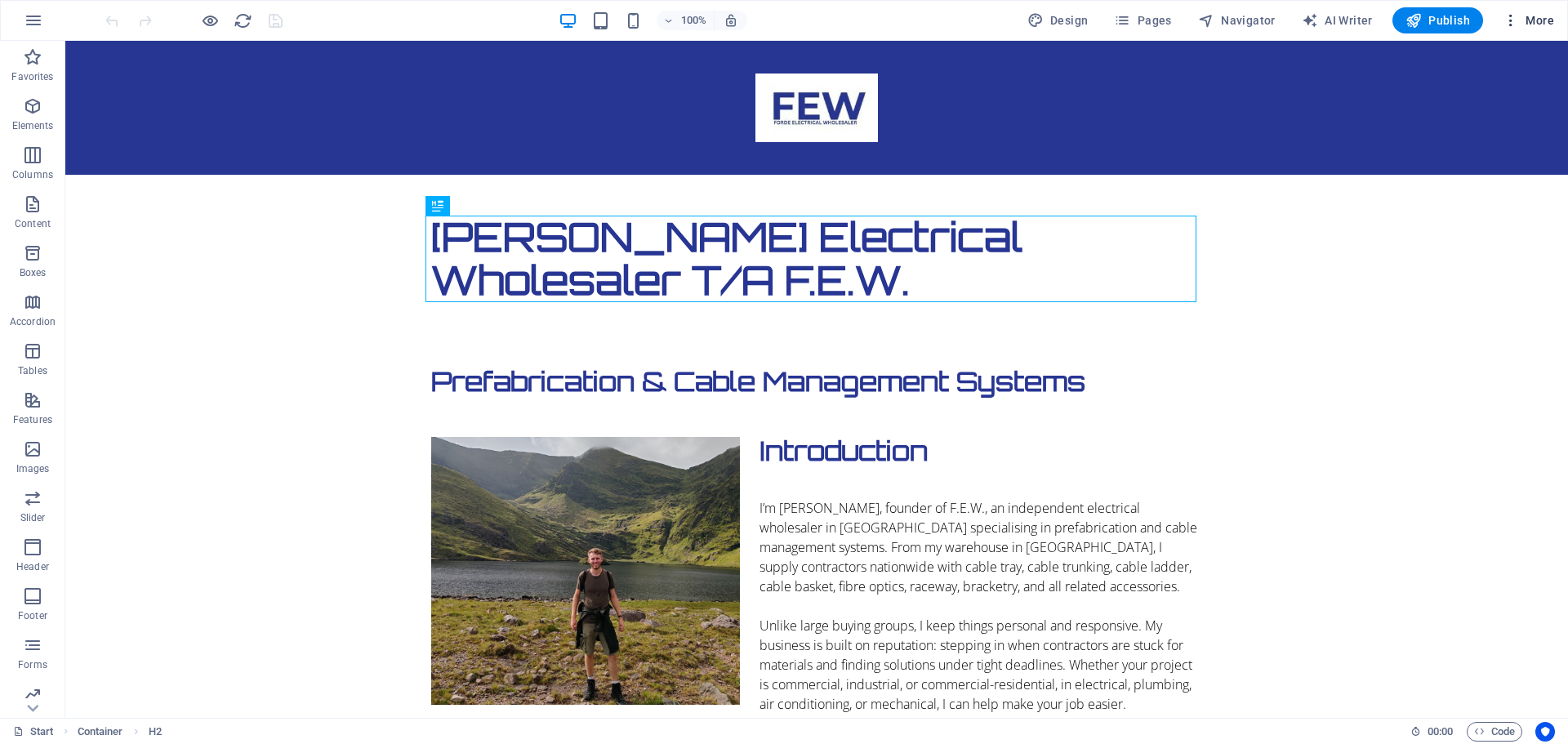
click at [1514, 16] on icon "button" at bounding box center [1511, 20] width 17 height 17
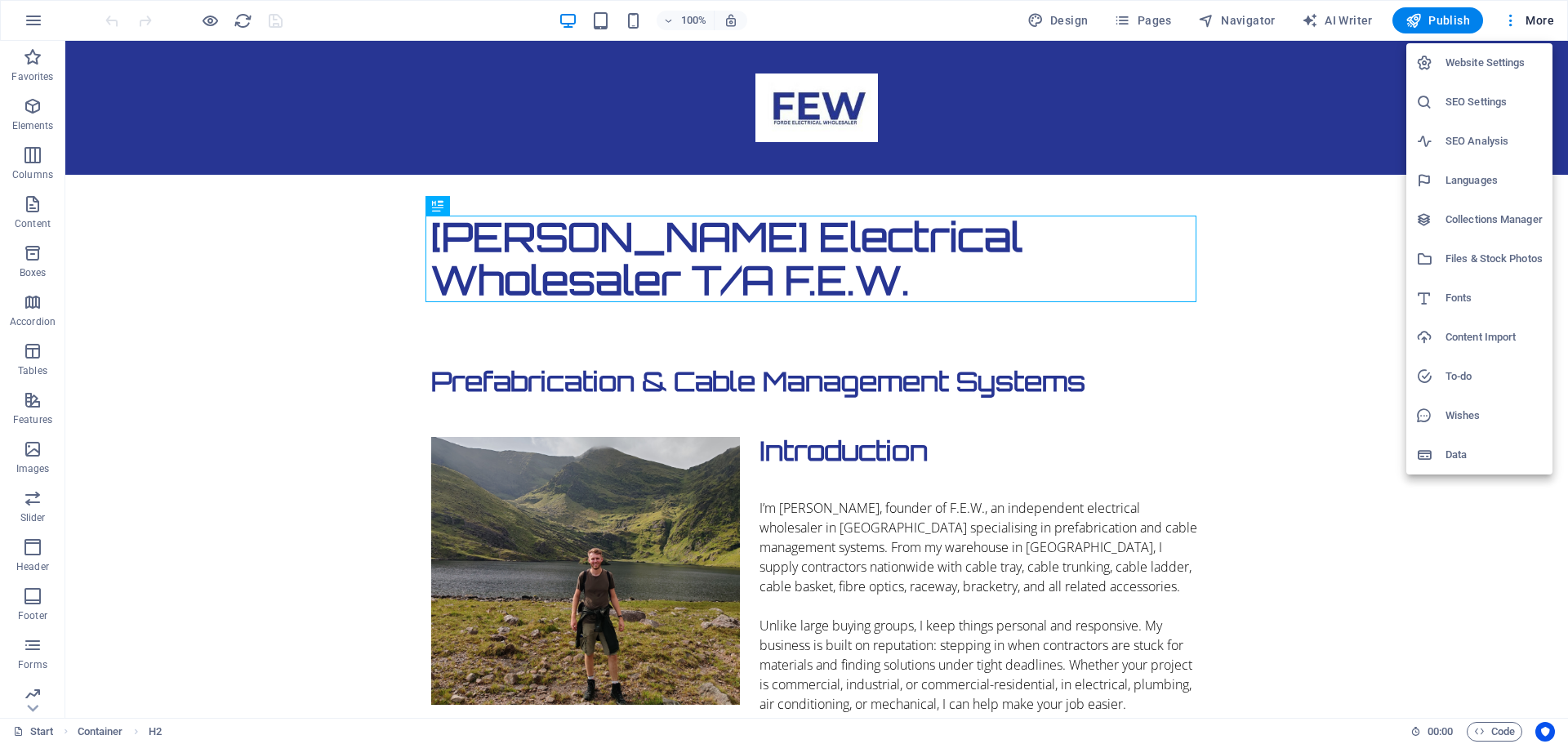
click at [1484, 54] on h6 "Website Settings" at bounding box center [1494, 63] width 97 height 19
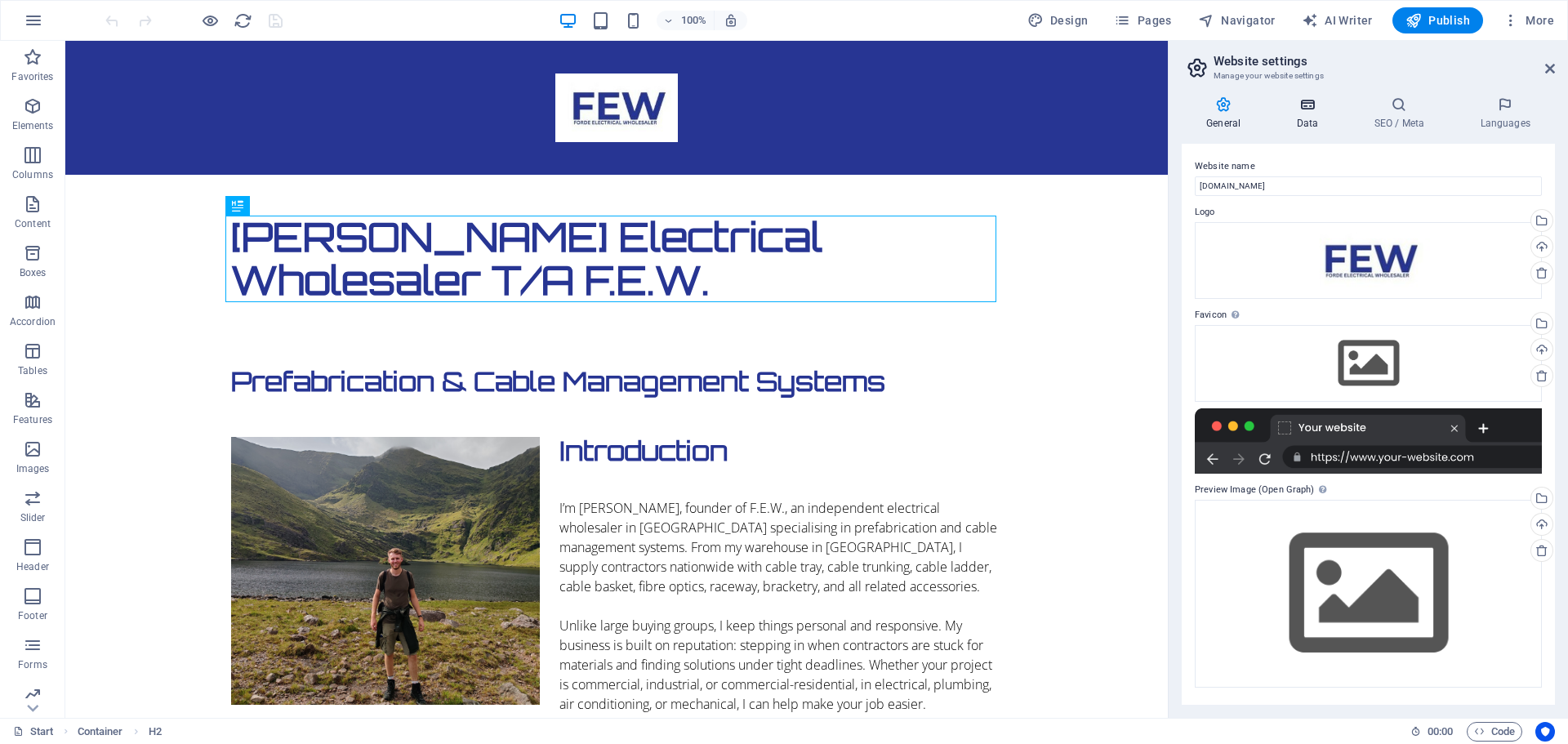
click at [1312, 111] on icon at bounding box center [1307, 104] width 71 height 17
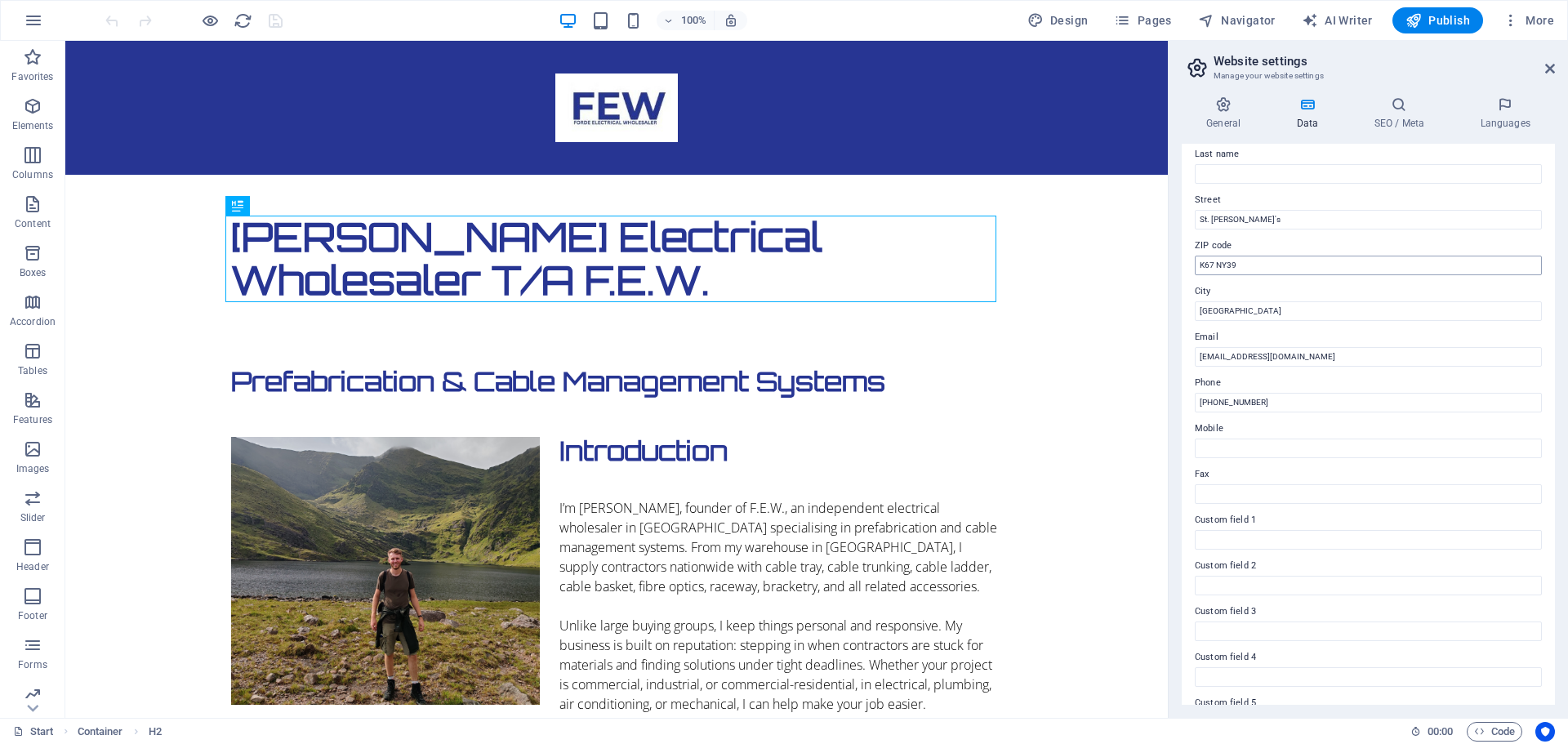
scroll to position [223, 0]
click at [1396, 108] on icon at bounding box center [1400, 104] width 100 height 17
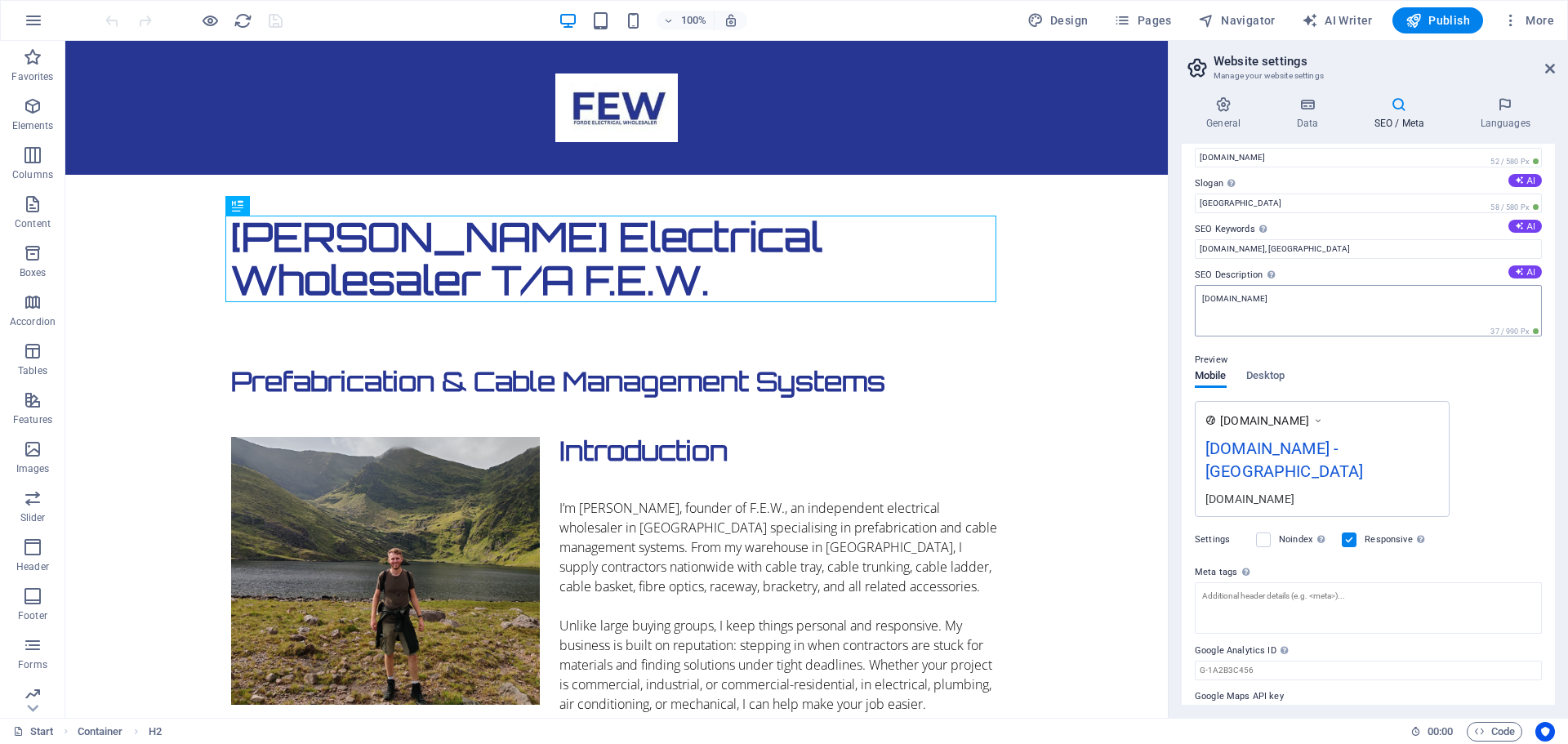
scroll to position [40, 0]
